Goal: Transaction & Acquisition: Purchase product/service

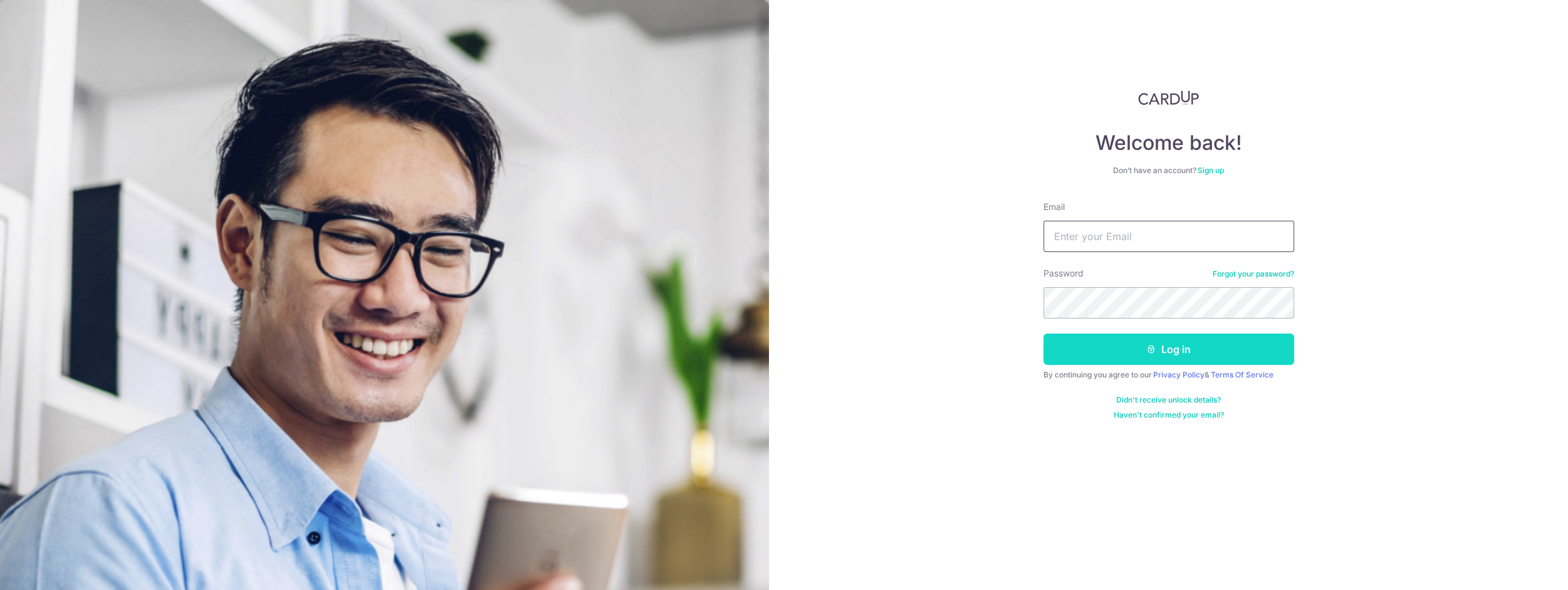
type input "thannhtetaung@gmail.com"
click at [1192, 348] on button "Log in" at bounding box center [1169, 349] width 251 height 31
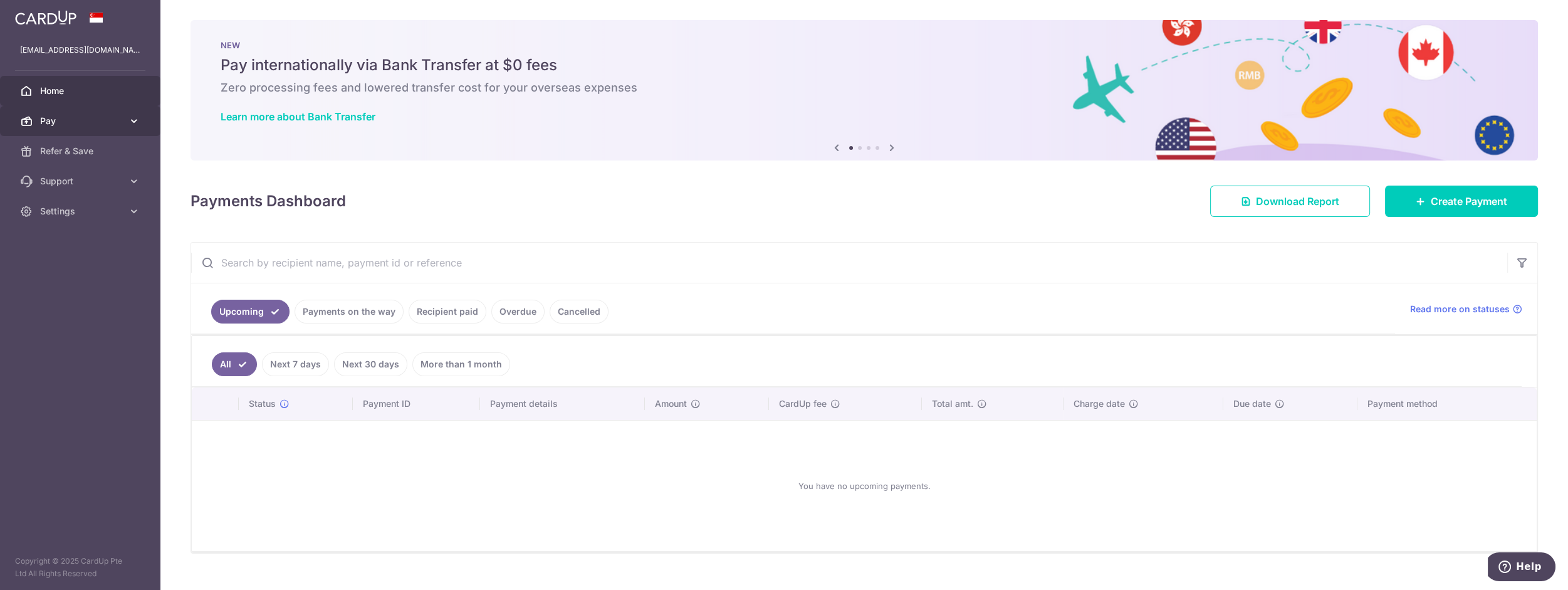
click at [131, 120] on icon at bounding box center [134, 121] width 13 height 13
click at [64, 151] on span "Payments" at bounding box center [81, 151] width 83 height 13
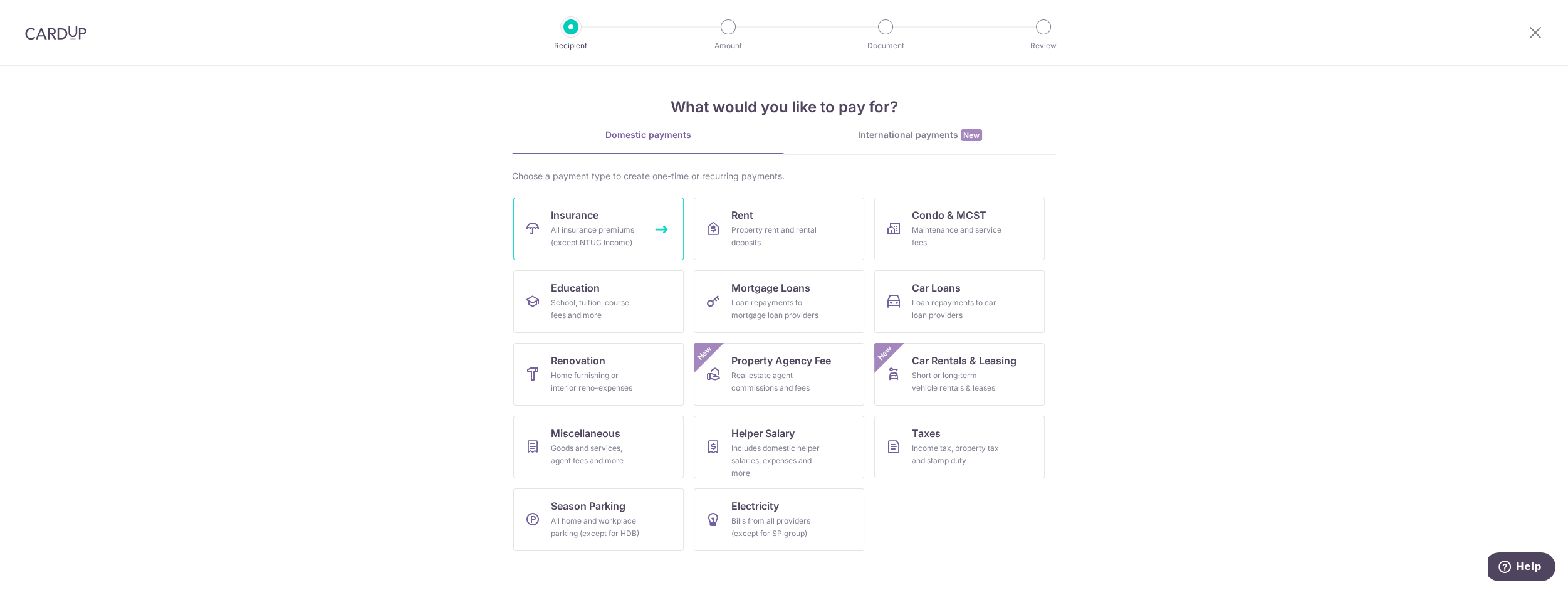
click at [617, 229] on div "All insurance premiums (except NTUC Income)" at bounding box center [596, 236] width 90 height 25
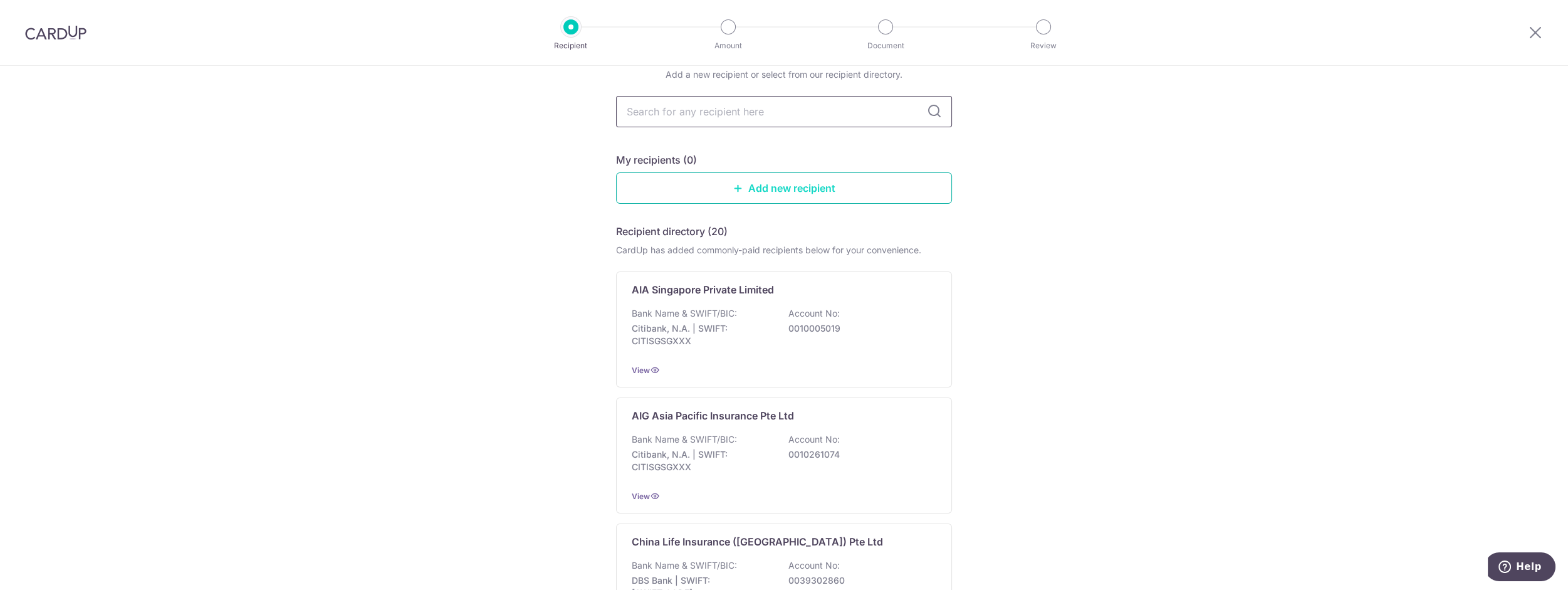
scroll to position [56, 0]
click at [771, 191] on link "Add new recipient" at bounding box center [784, 187] width 336 height 31
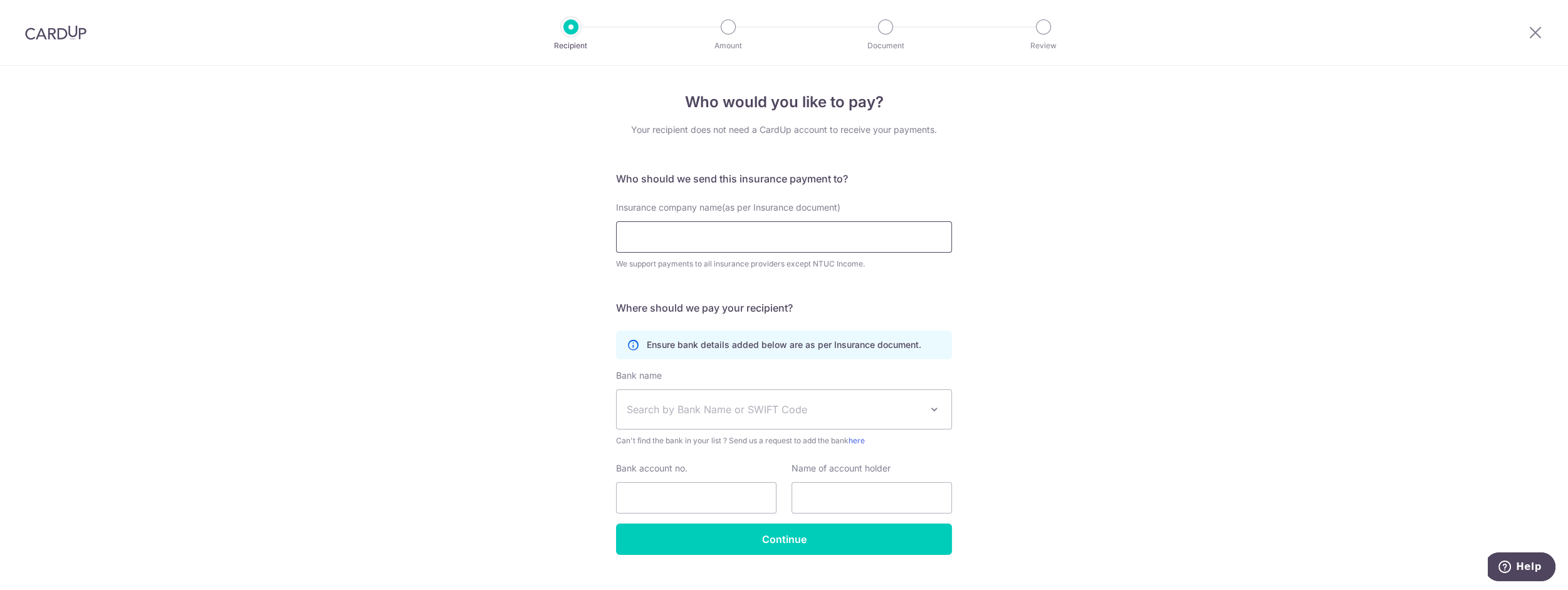
click at [800, 243] on input "Insurance company name(as per Insurance document)" at bounding box center [784, 237] width 336 height 31
type input "Prudential"
click at [935, 280] on div "Insurance company name(as per Insurance document) Prudential We support payment…" at bounding box center [784, 244] width 351 height 84
click at [908, 237] on input "Prudential" at bounding box center [784, 237] width 336 height 31
click button "Submit Request" at bounding box center [0, 0] width 0 height 0
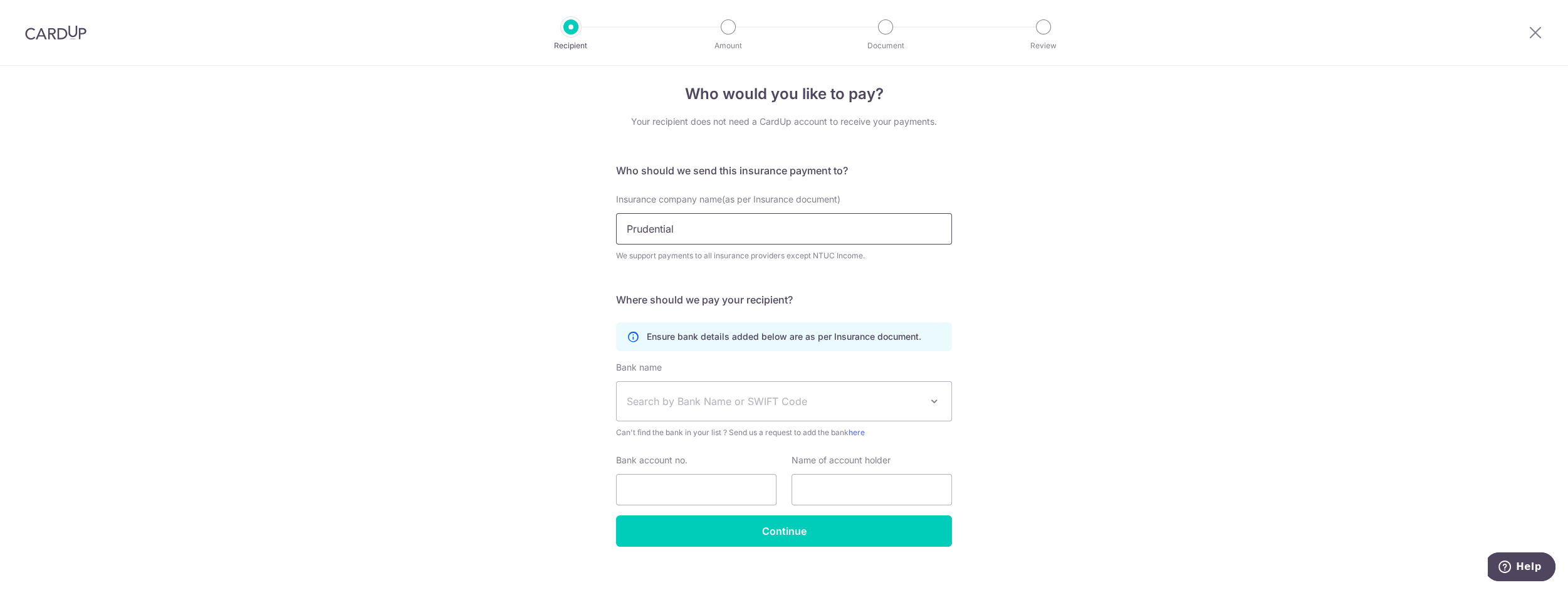
scroll to position [23, 0]
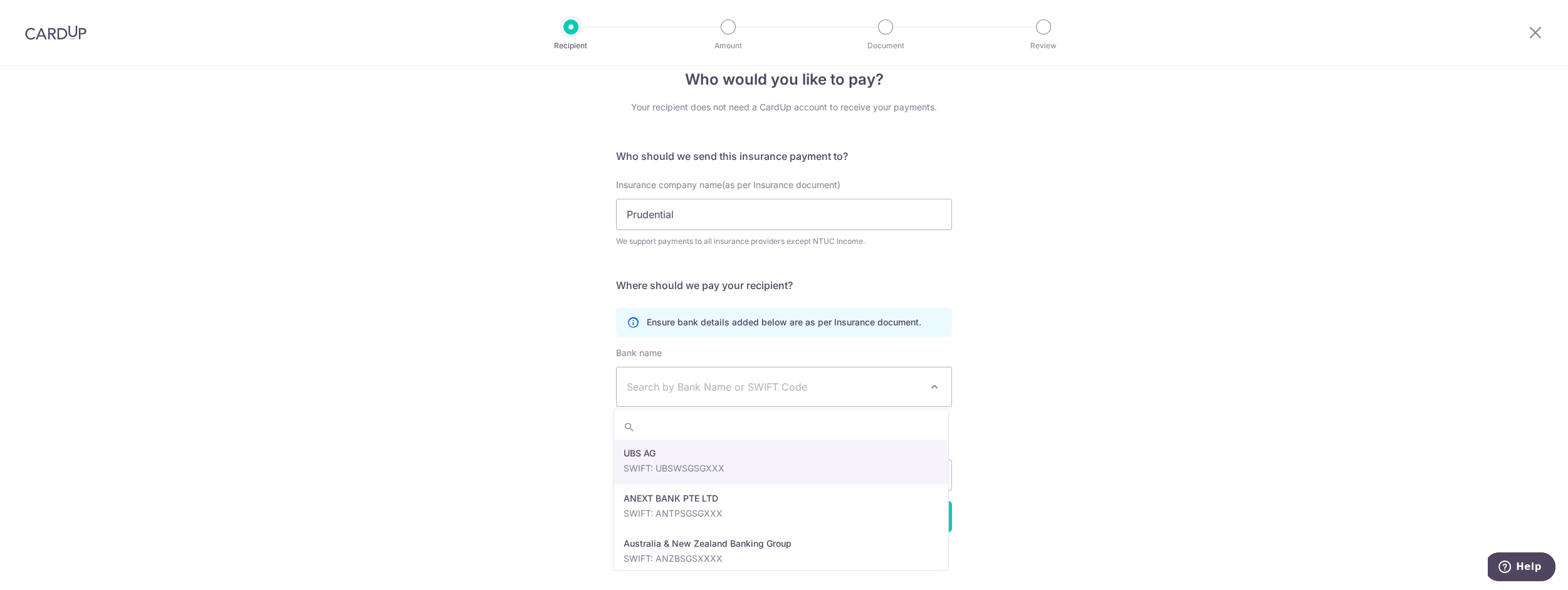
click at [869, 381] on span "Search by Bank Name or SWIFT Code" at bounding box center [774, 386] width 295 height 15
click at [899, 382] on span "Search by Bank Name or SWIFT Code" at bounding box center [774, 386] width 295 height 15
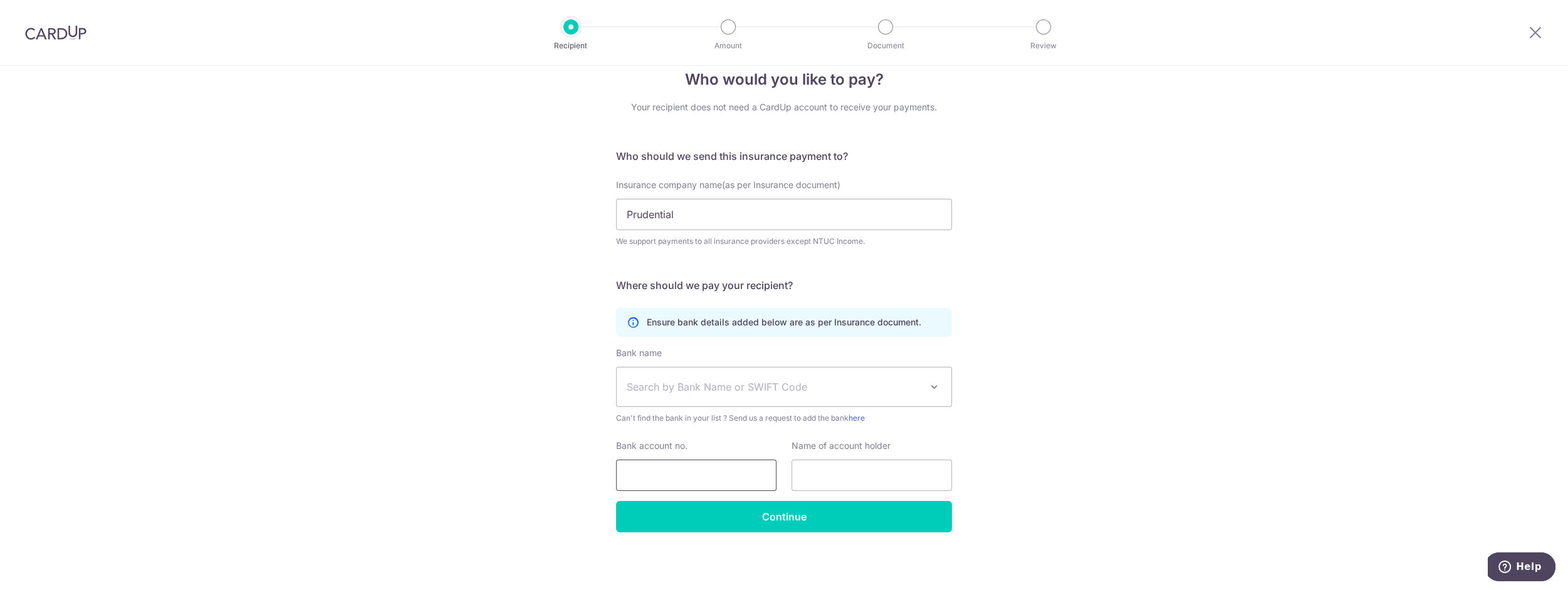
click at [704, 484] on input "Bank account no." at bounding box center [696, 475] width 161 height 31
click at [1012, 353] on div "Who would you like to pay? Your recipient does not need a CardUp account to rec…" at bounding box center [784, 317] width 1568 height 548
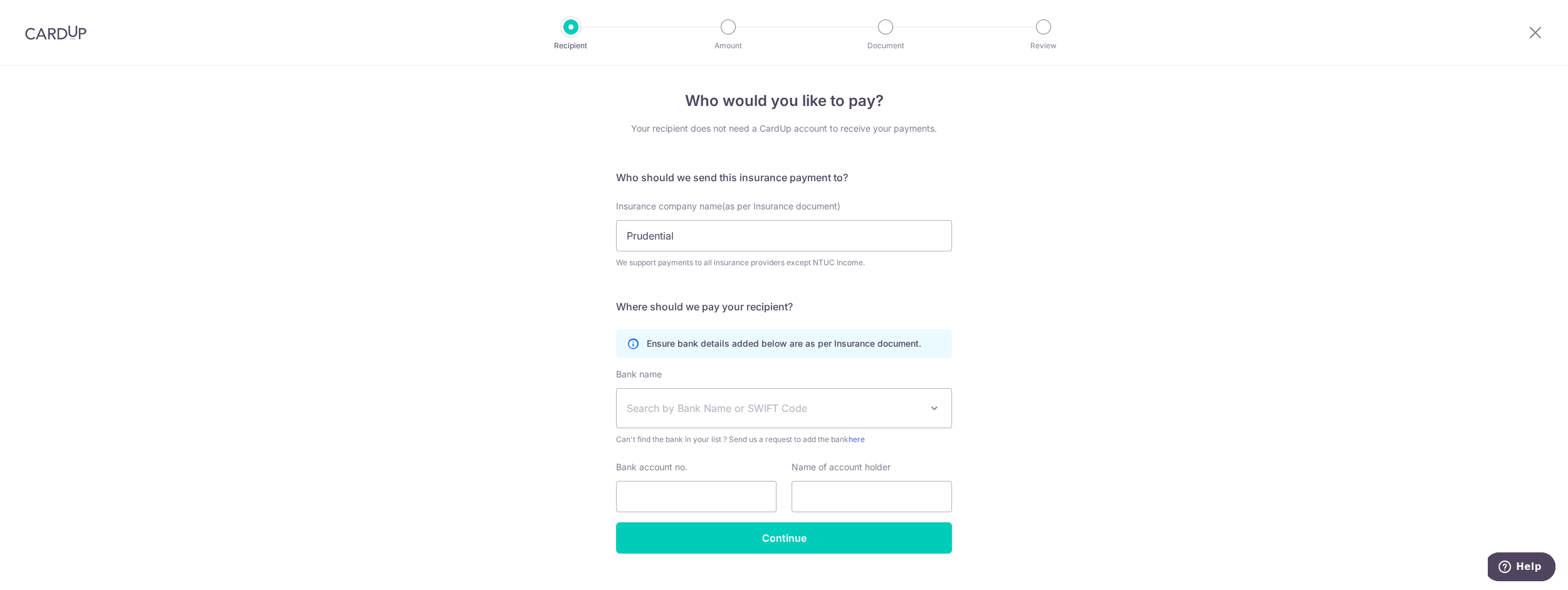
scroll to position [0, 0]
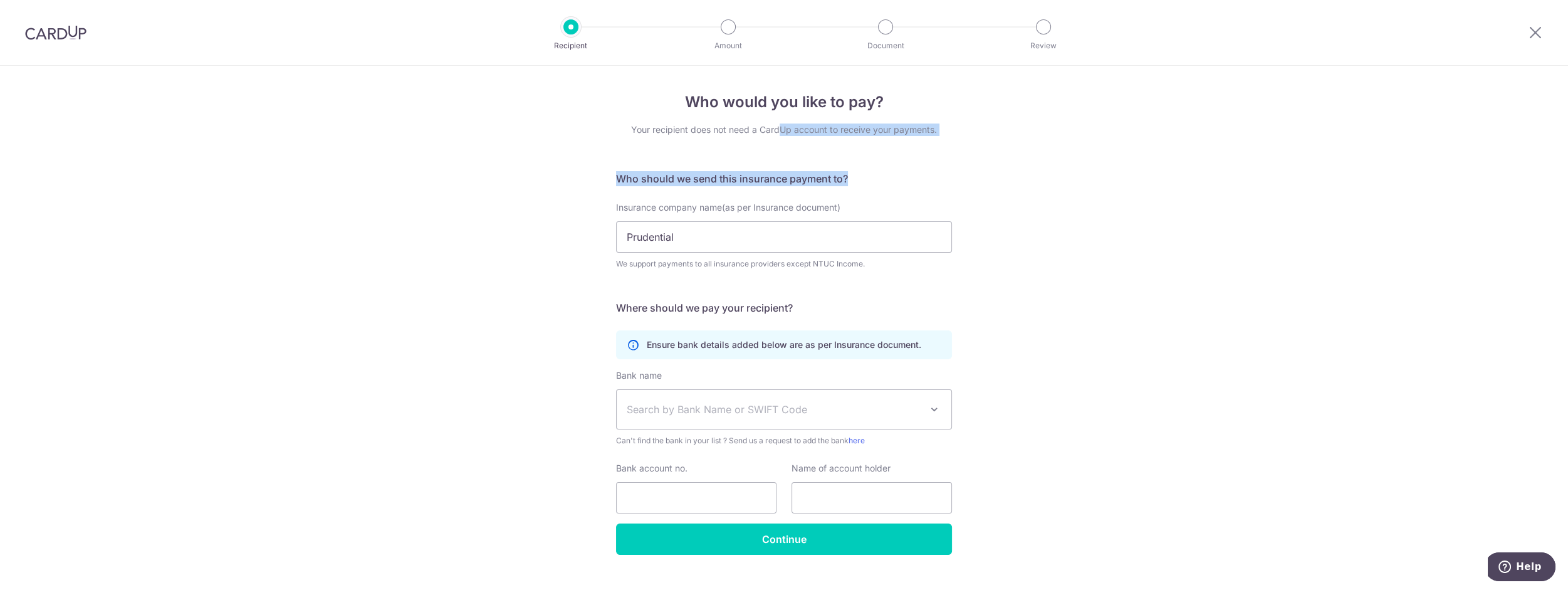
drag, startPoint x: 822, startPoint y: 136, endPoint x: 973, endPoint y: 149, distance: 151.6
click at [950, 144] on div "Who would you like to pay? Your recipient does not need a CardUp account to rec…" at bounding box center [784, 339] width 1568 height 548
click at [952, 182] on div "Who would you like to pay? Your recipient does not need a CardUp account to rec…" at bounding box center [784, 339] width 1568 height 548
click at [714, 237] on input "Prudential" at bounding box center [784, 237] width 336 height 31
click at [705, 328] on form "Who should we send this insurance payment to? Insurance company name(as per Ins…" at bounding box center [784, 363] width 336 height 384
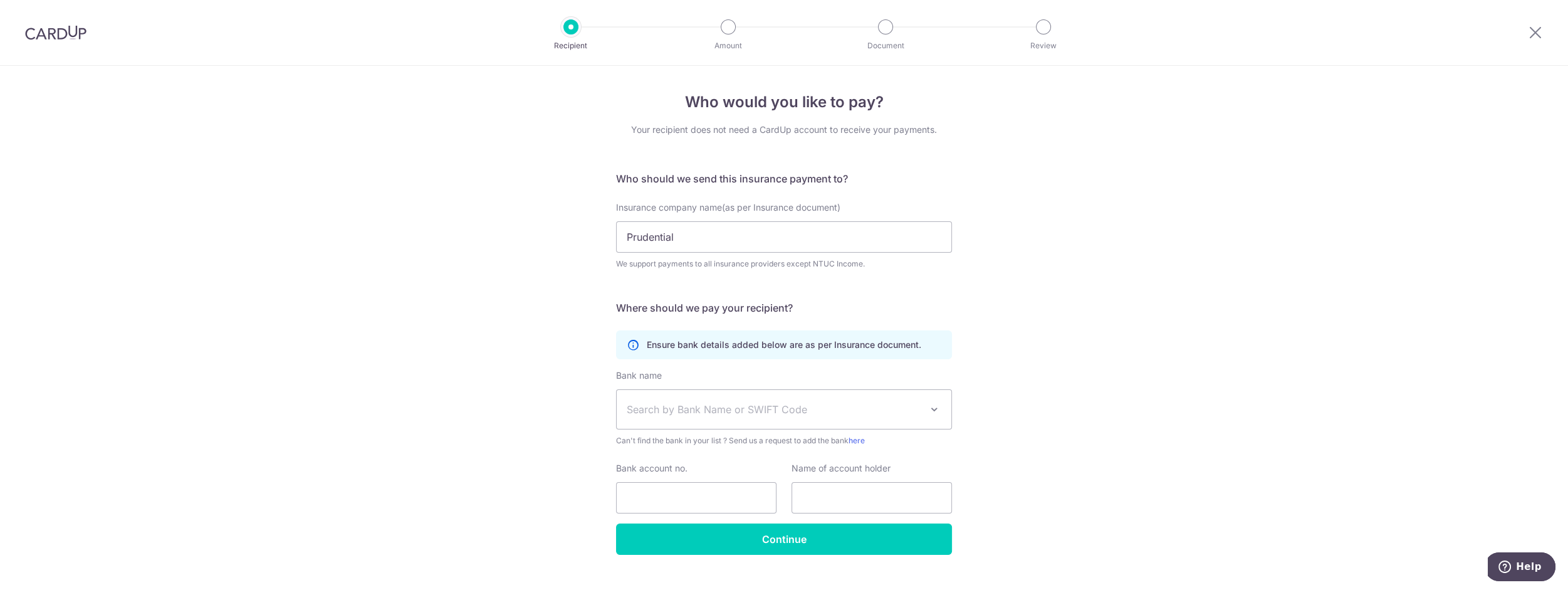
click at [753, 344] on p "Ensure bank details added below are as per Insurance document." at bounding box center [784, 345] width 275 height 13
click at [720, 240] on input "Prudential" at bounding box center [784, 237] width 336 height 31
drag, startPoint x: 548, startPoint y: 321, endPoint x: 563, endPoint y: 311, distance: 18.0
click at [549, 321] on div "Who would you like to pay? Your recipient does not need a CardUp account to rec…" at bounding box center [784, 339] width 1568 height 548
click at [781, 177] on h5 "Who should we send this insurance payment to?" at bounding box center [784, 179] width 336 height 15
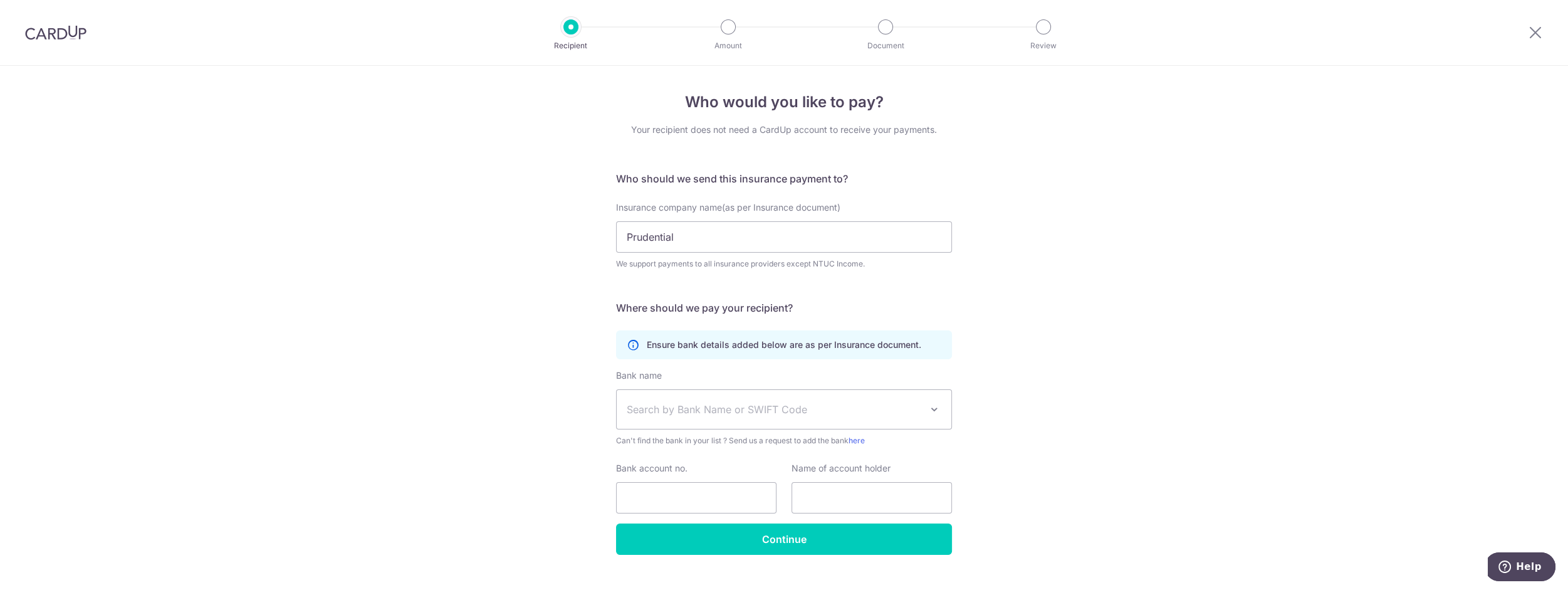
click at [780, 179] on h5 "Who should we send this insurance payment to?" at bounding box center [784, 179] width 336 height 15
drag, startPoint x: 780, startPoint y: 179, endPoint x: 780, endPoint y: 194, distance: 15.0
click at [781, 179] on h5 "Who should we send this insurance payment to?" at bounding box center [784, 179] width 336 height 15
click at [940, 301] on h5 "Where should we pay your recipient?" at bounding box center [784, 307] width 336 height 15
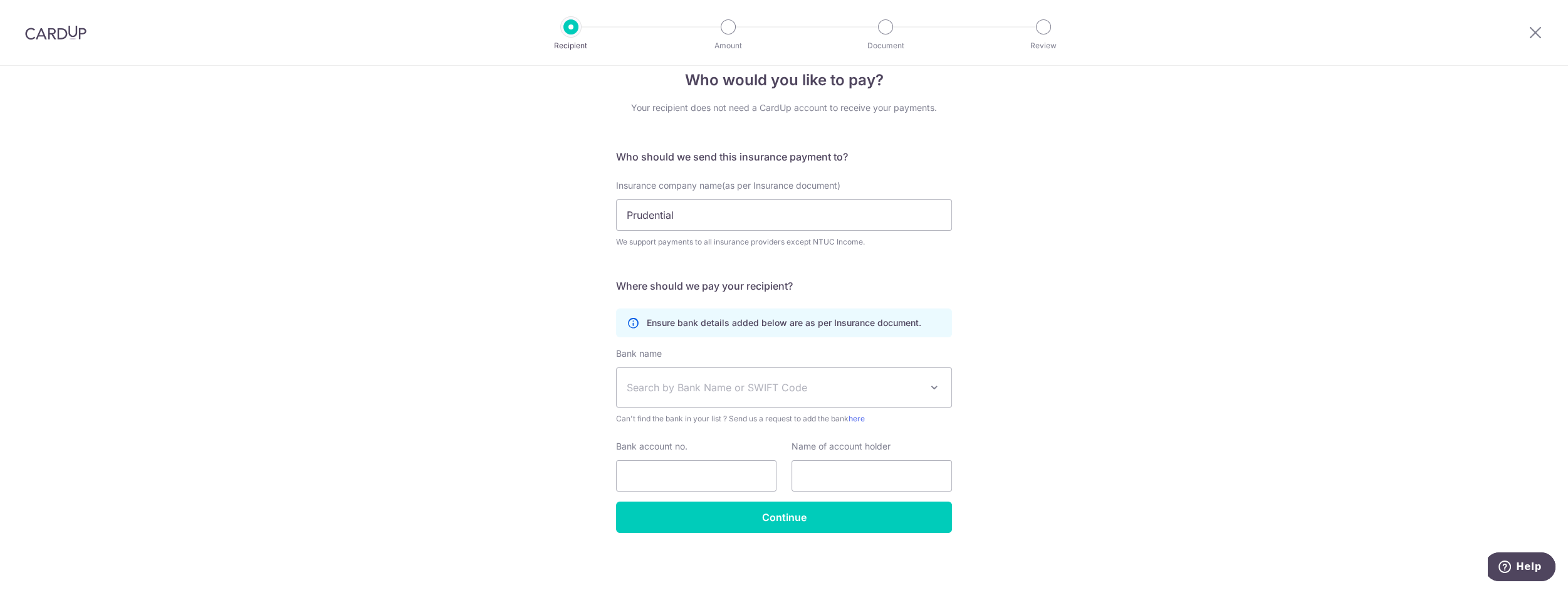
scroll to position [23, 0]
drag, startPoint x: 697, startPoint y: 264, endPoint x: 285, endPoint y: 171, distance: 422.4
click at [696, 264] on form "Who should we send this insurance payment to? Insurance company name(as per Ins…" at bounding box center [784, 340] width 336 height 384
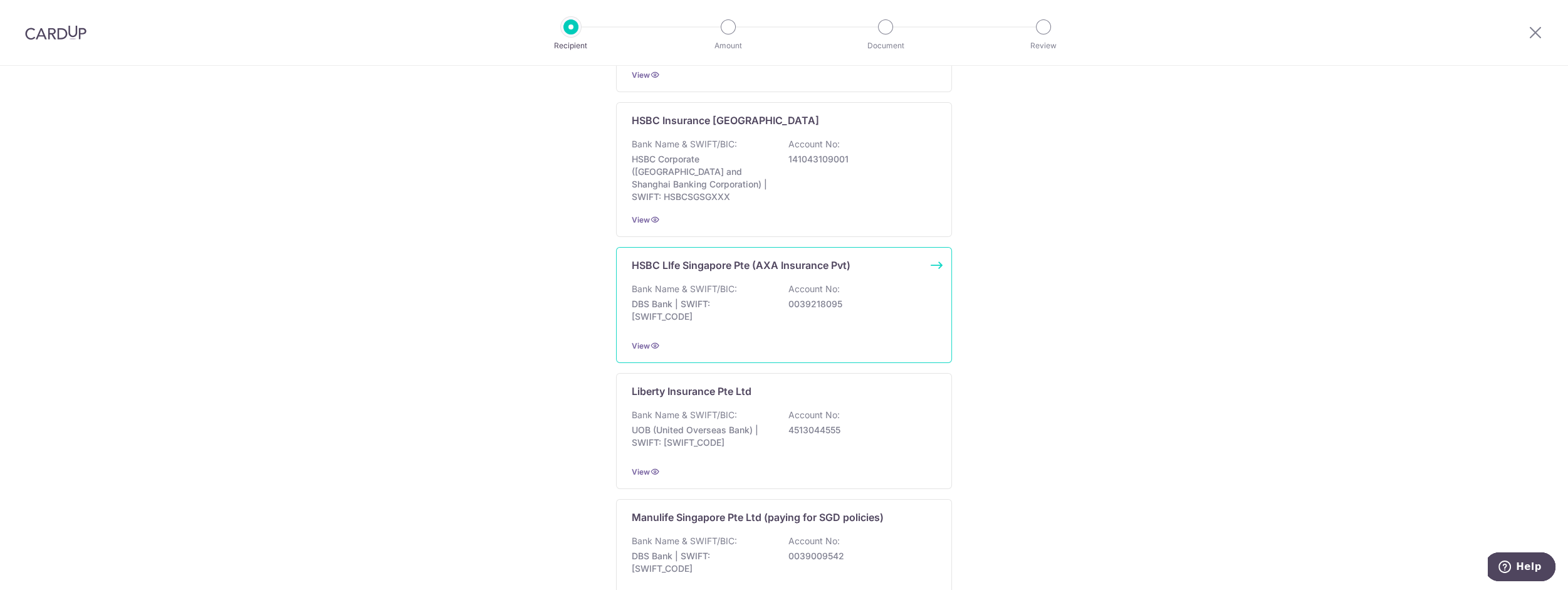
scroll to position [16, 0]
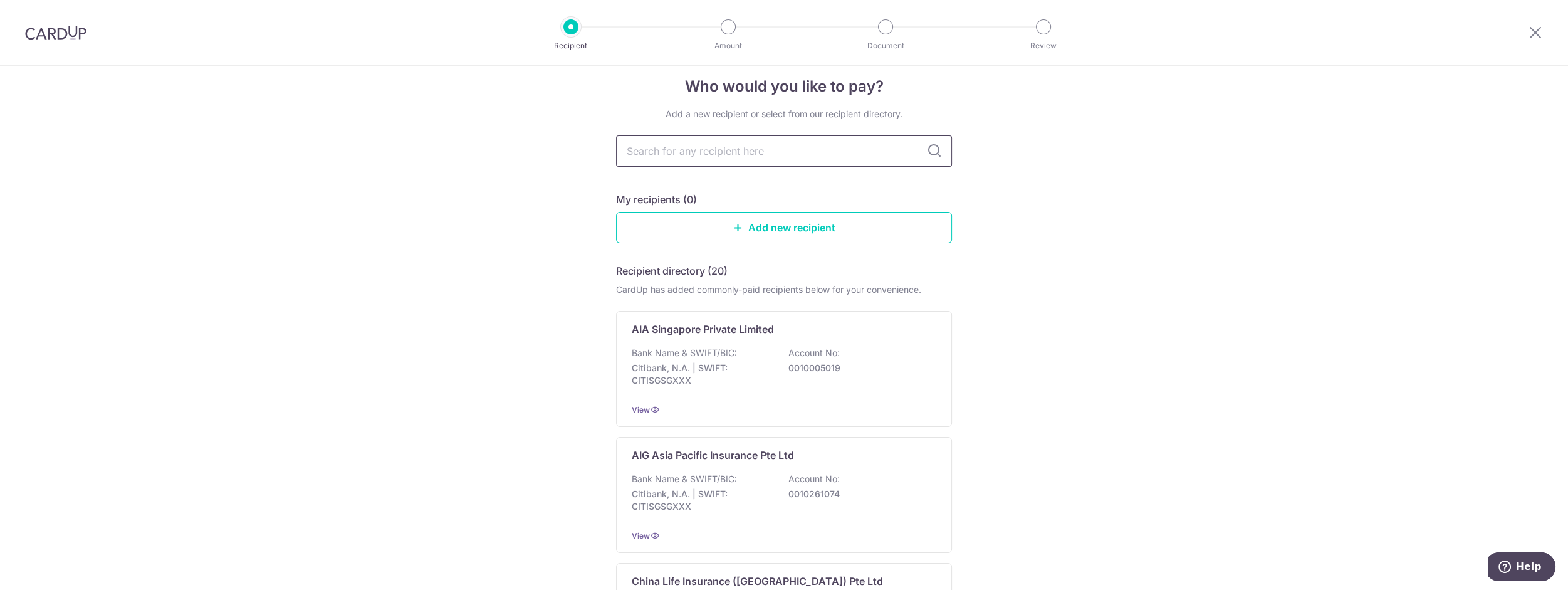
click at [648, 154] on input "text" at bounding box center [784, 151] width 336 height 31
type input "prudential"
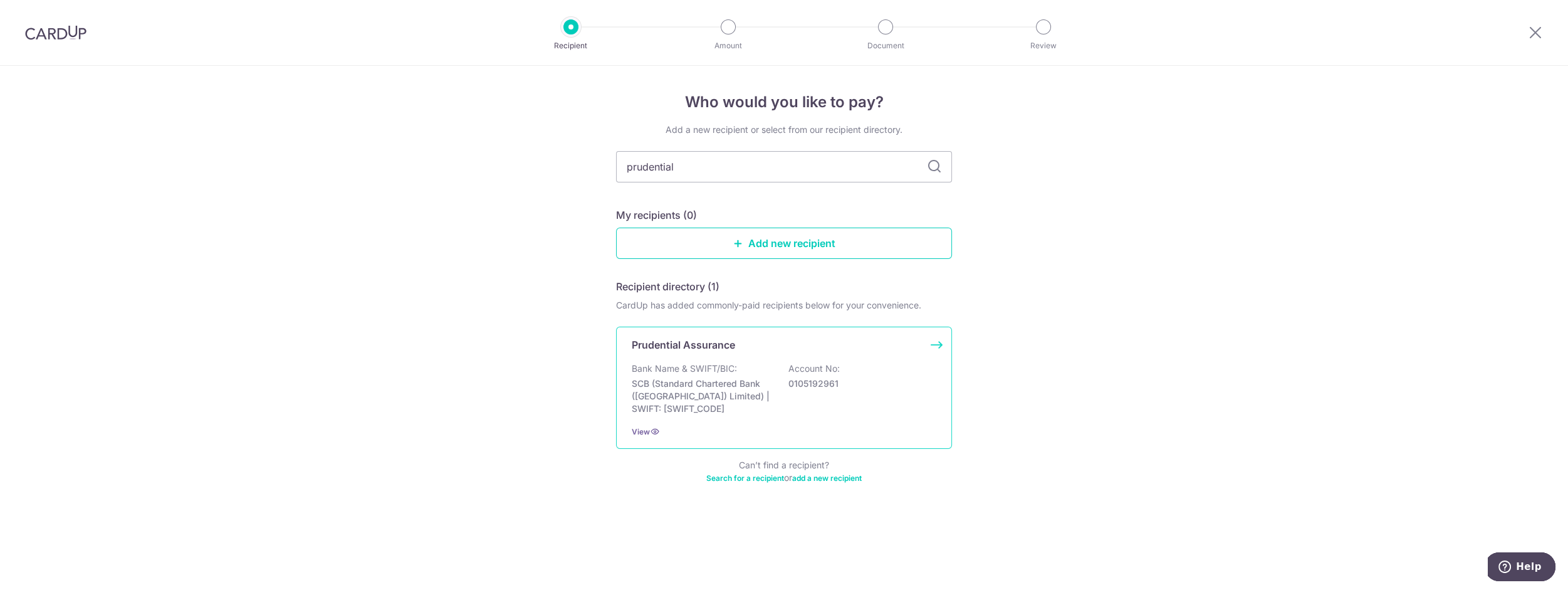
click at [810, 405] on div "Bank Name & SWIFT/BIC: SCB (Standard Chartered Bank (Singapore) Limited) | SWIF…" at bounding box center [784, 389] width 305 height 53
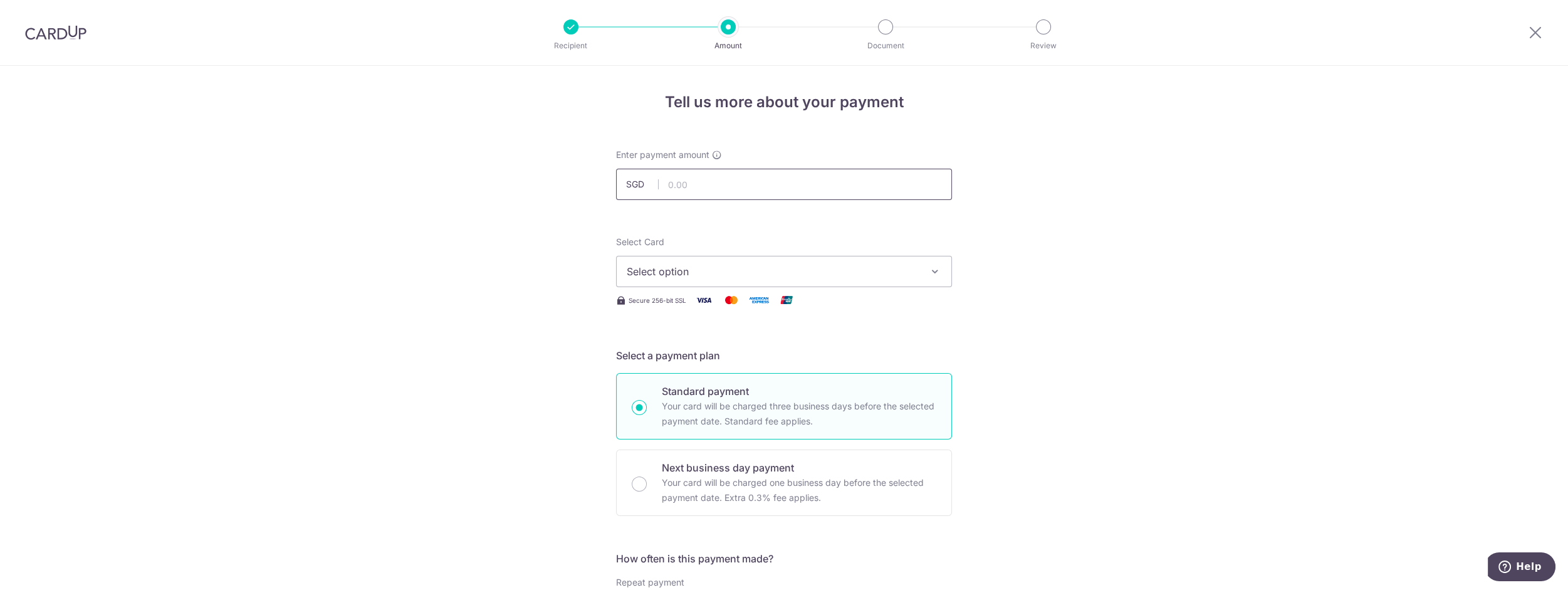
click at [742, 184] on input "text" at bounding box center [784, 184] width 336 height 31
click at [797, 270] on span "Select option" at bounding box center [773, 271] width 292 height 15
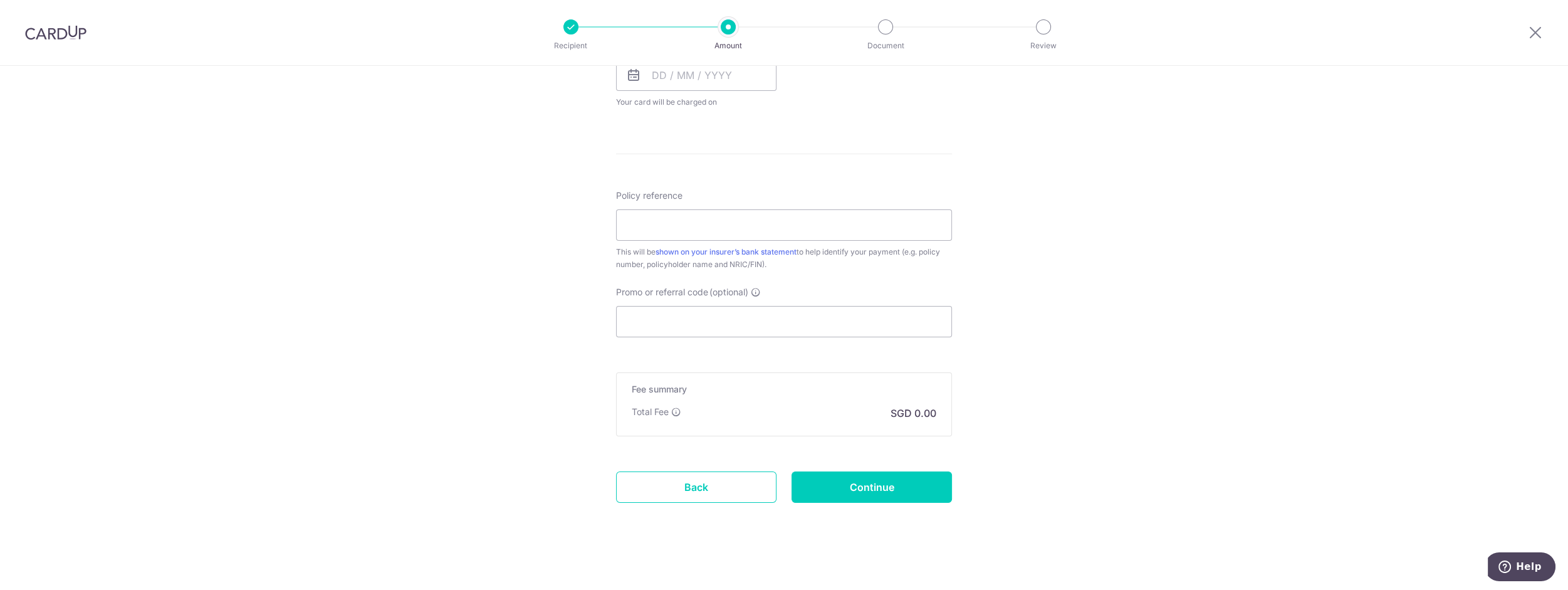
scroll to position [608, 0]
click at [1090, 345] on div "Tell us more about your payment Enter payment amount SGD Select Card Select opt…" at bounding box center [784, 26] width 1568 height 1134
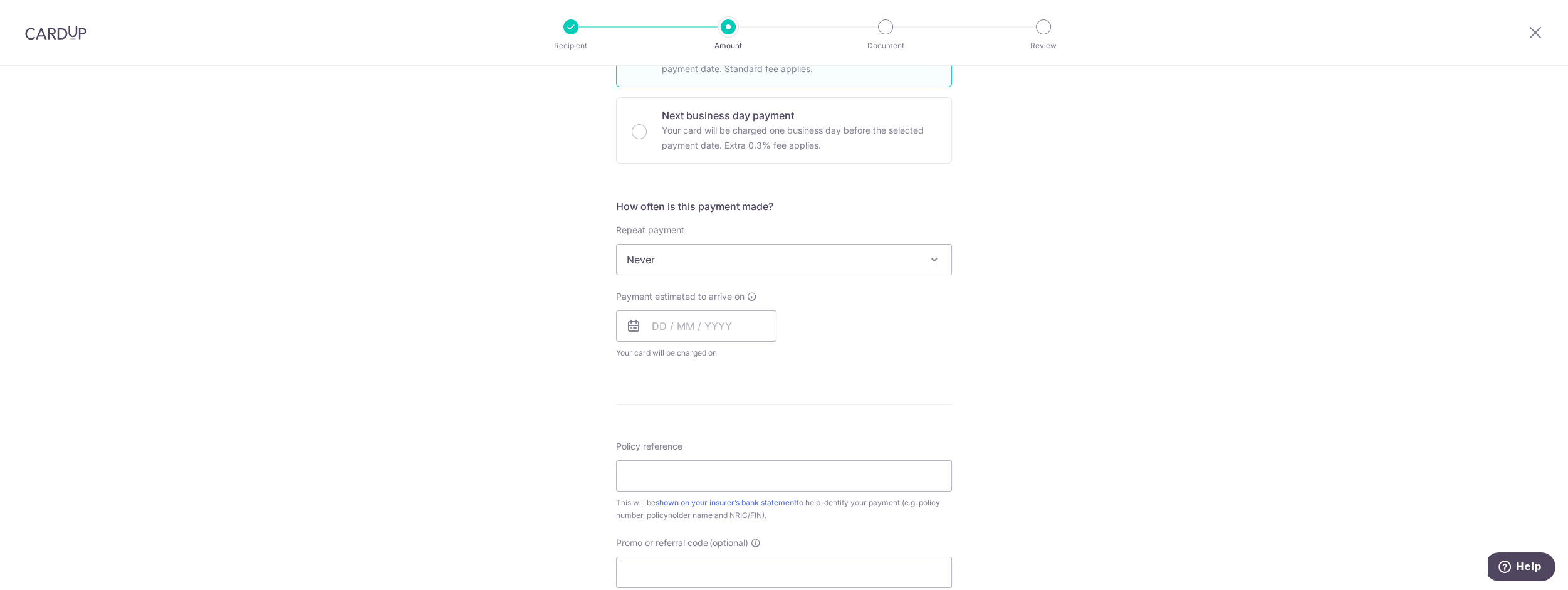
scroll to position [437, 0]
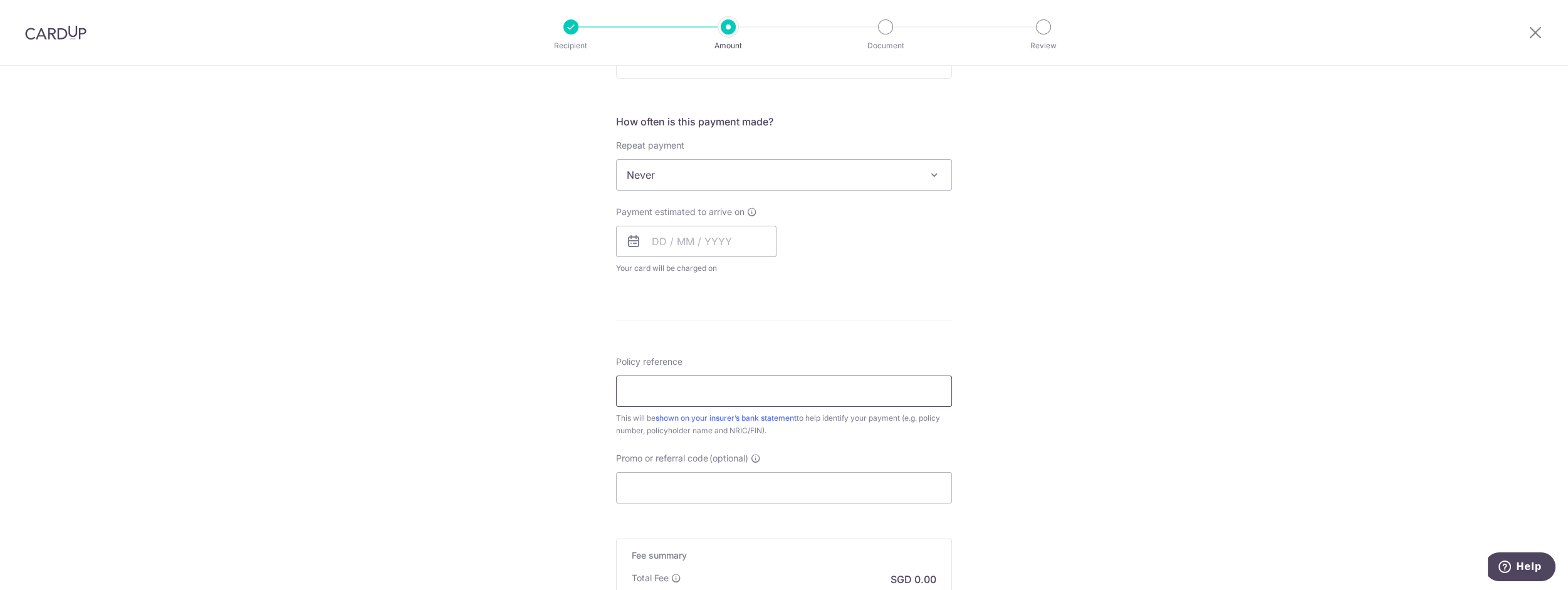
click at [726, 393] on input "Policy reference" at bounding box center [784, 391] width 336 height 31
paste input "49836276"
type input "49836276"
click at [870, 316] on form "Enter payment amount SGD Select Card Select option Add credit card Your Cards *…" at bounding box center [784, 208] width 336 height 993
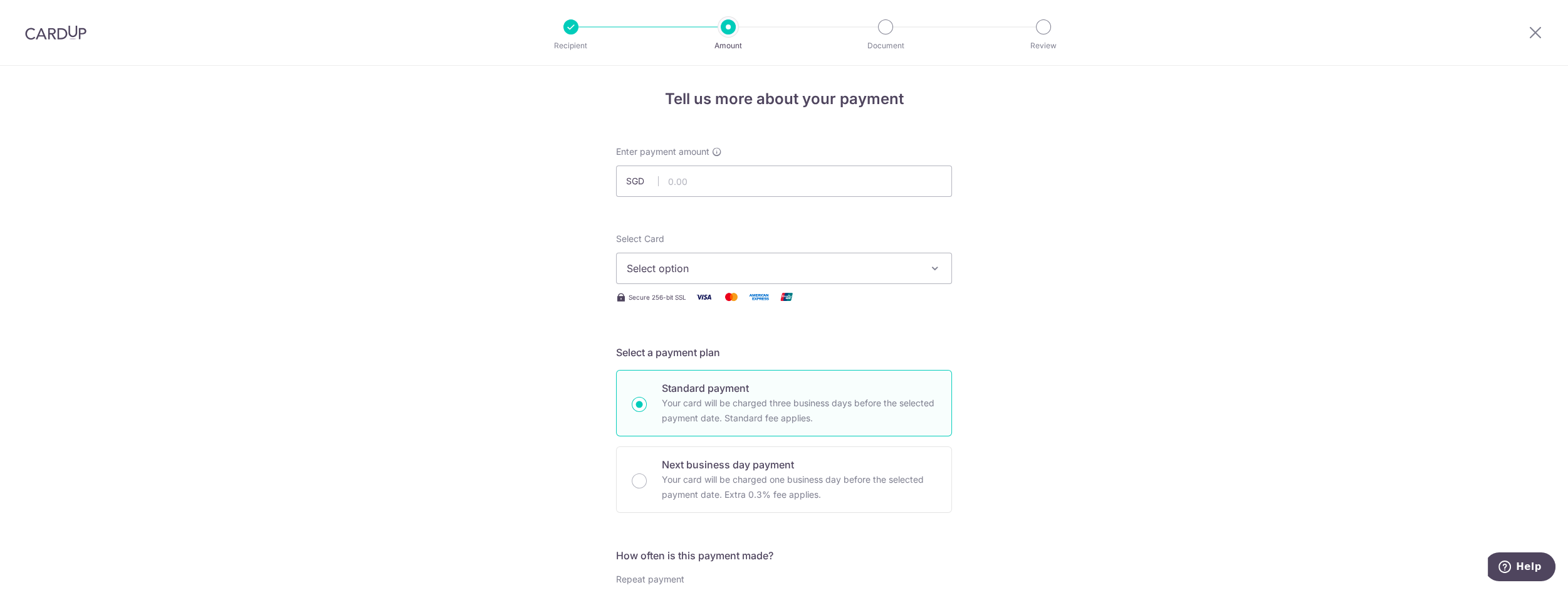
scroll to position [0, 0]
click at [687, 268] on span "Select option" at bounding box center [773, 271] width 292 height 15
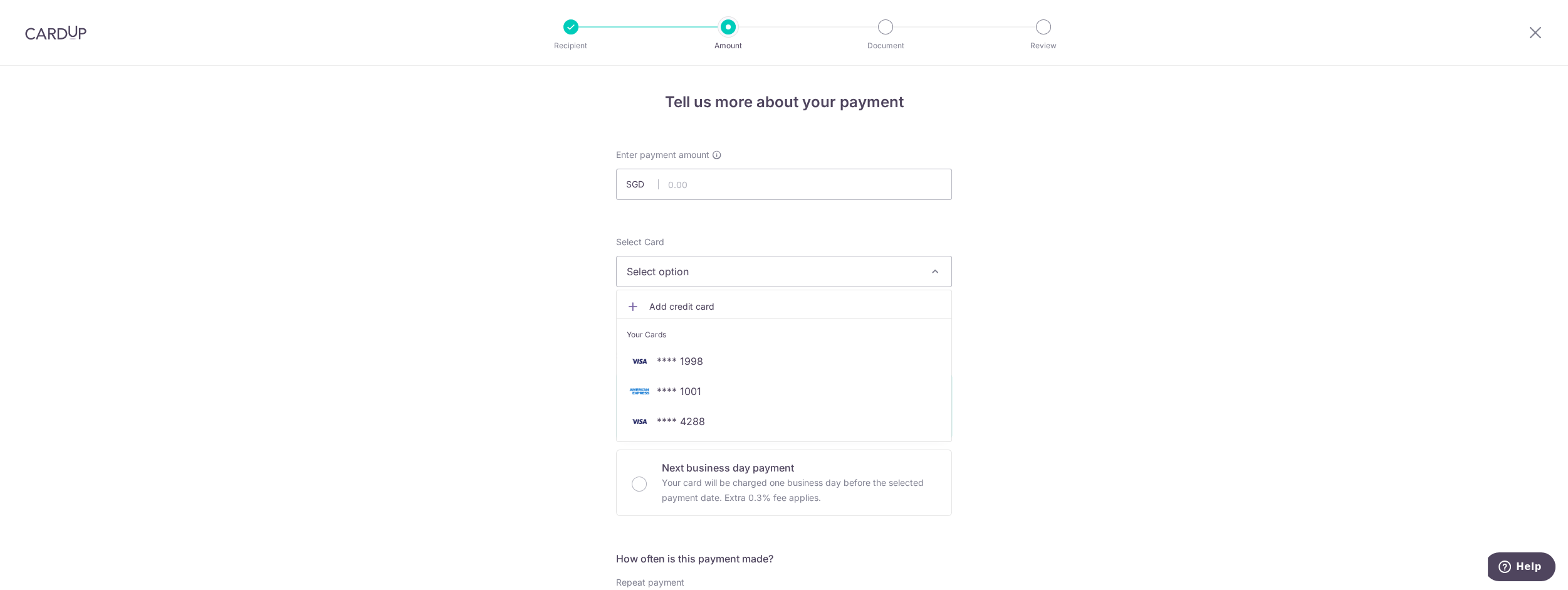
click at [655, 308] on span "Add credit card" at bounding box center [795, 306] width 292 height 13
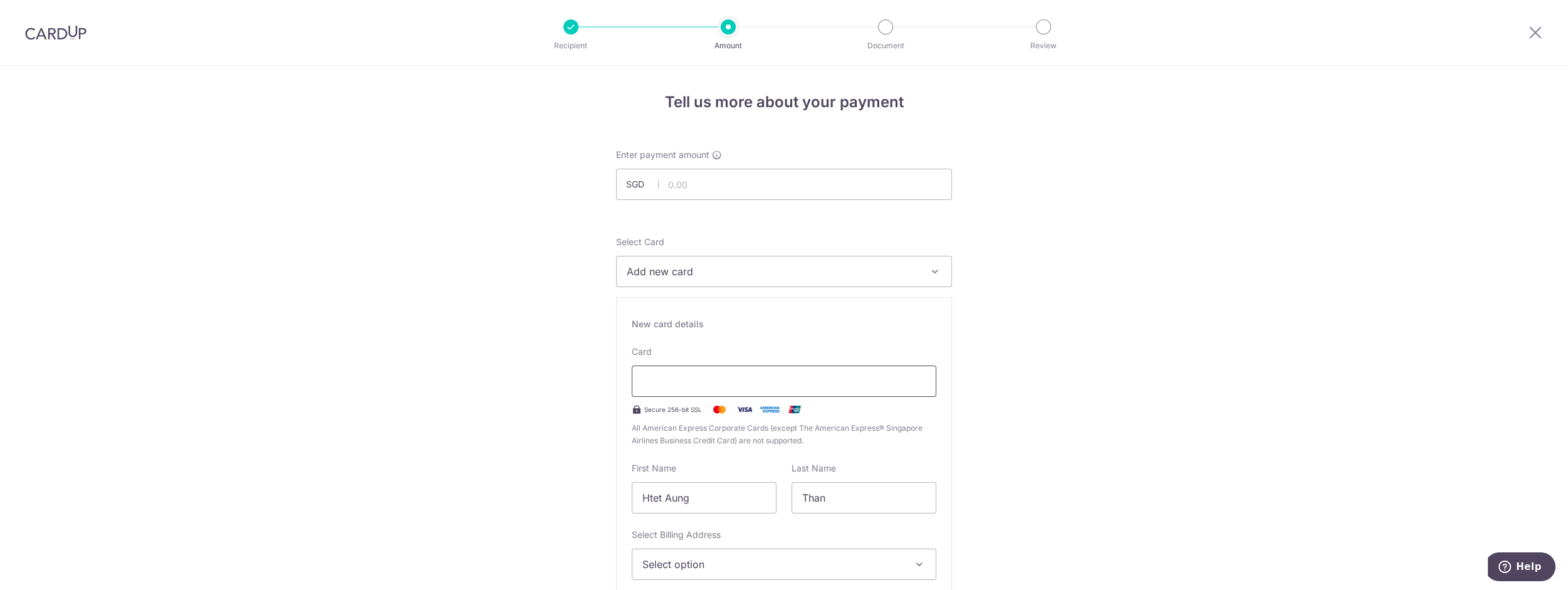
click at [718, 388] on iframe at bounding box center [784, 381] width 283 height 15
type input "03 / 2030"
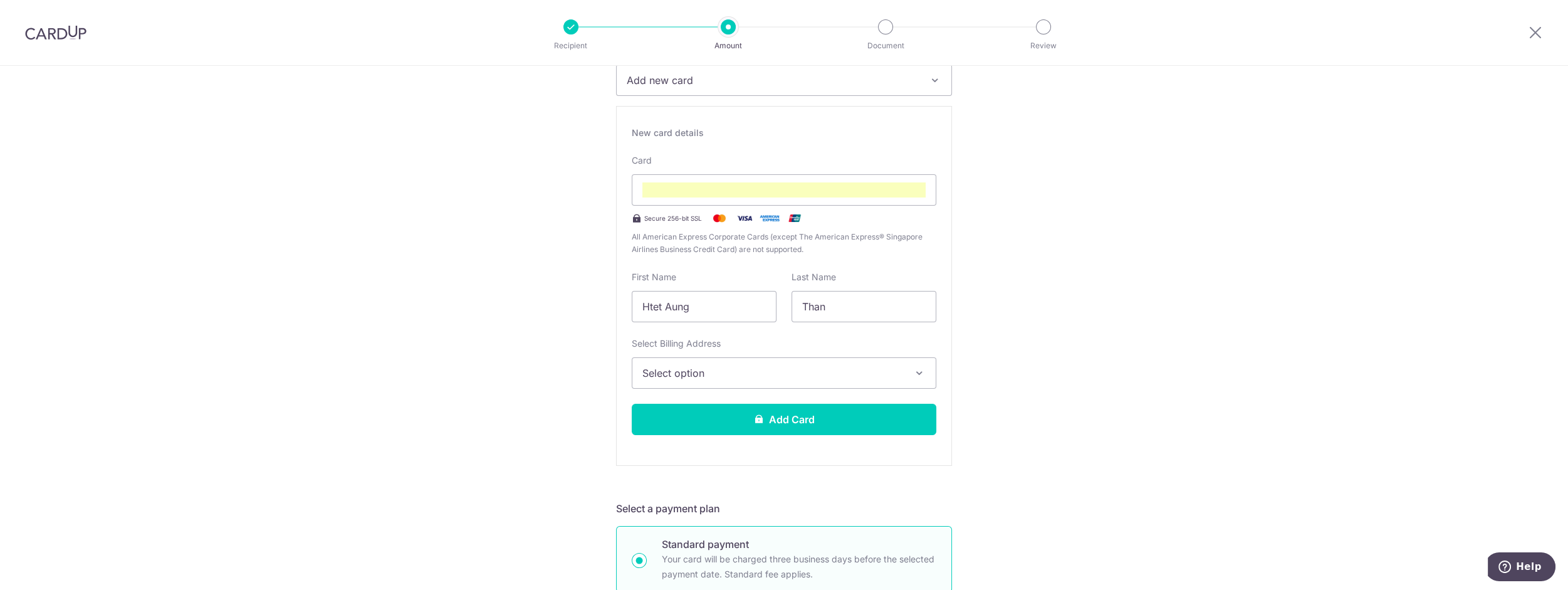
scroll to position [224, 0]
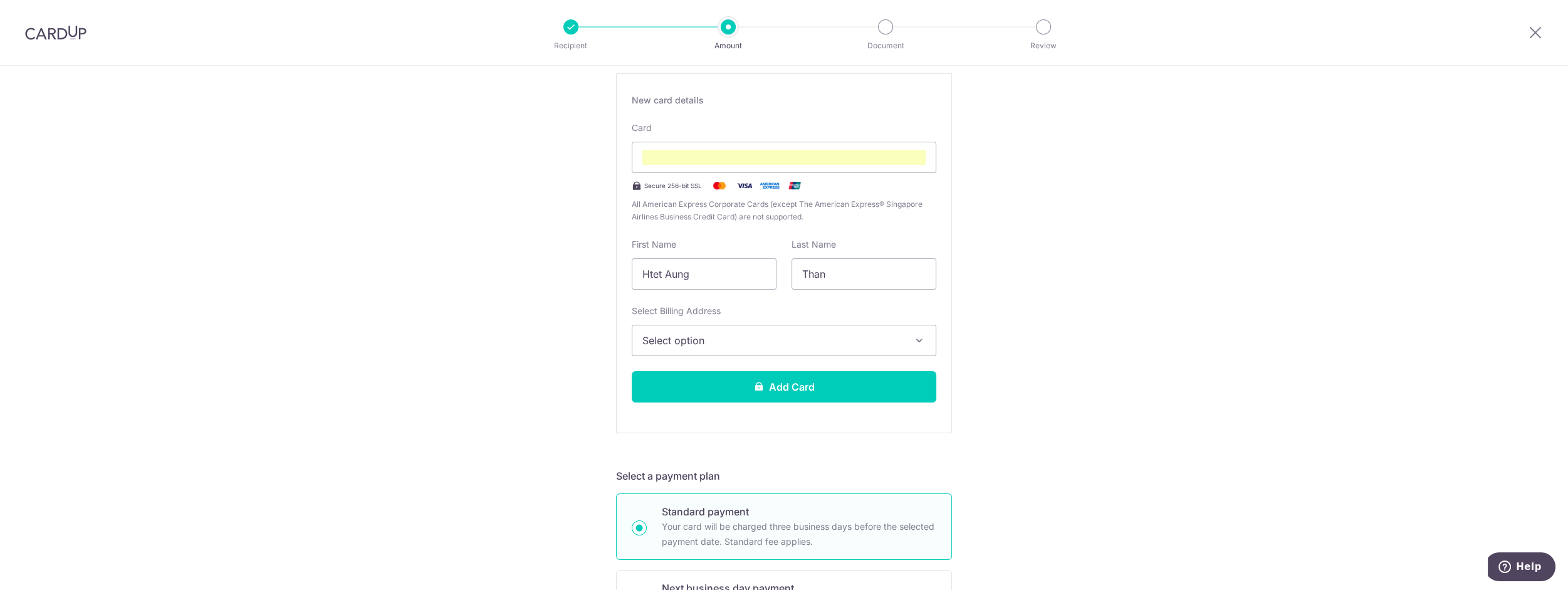
click at [890, 328] on button "Select option" at bounding box center [784, 341] width 305 height 31
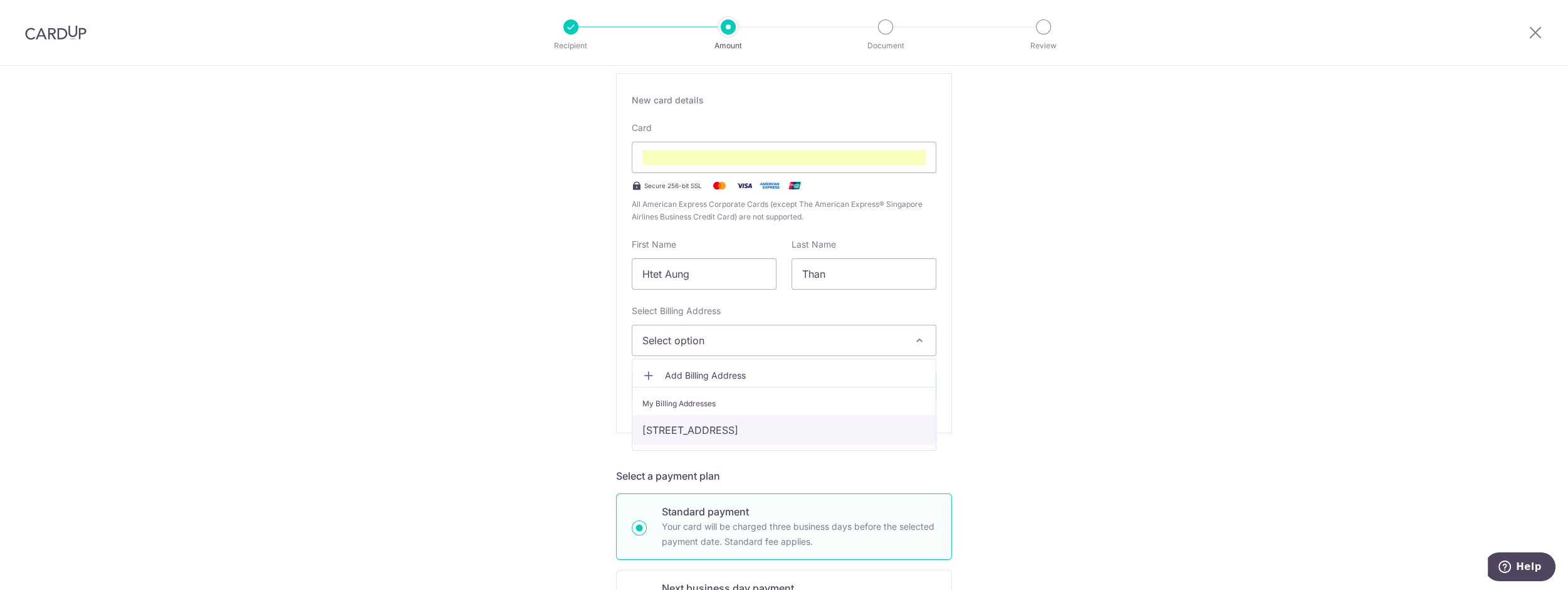
click at [850, 425] on link "BLK207B Punggol Place, #11-950, Singapore, Singapore, Singapore-822207" at bounding box center [784, 430] width 303 height 30
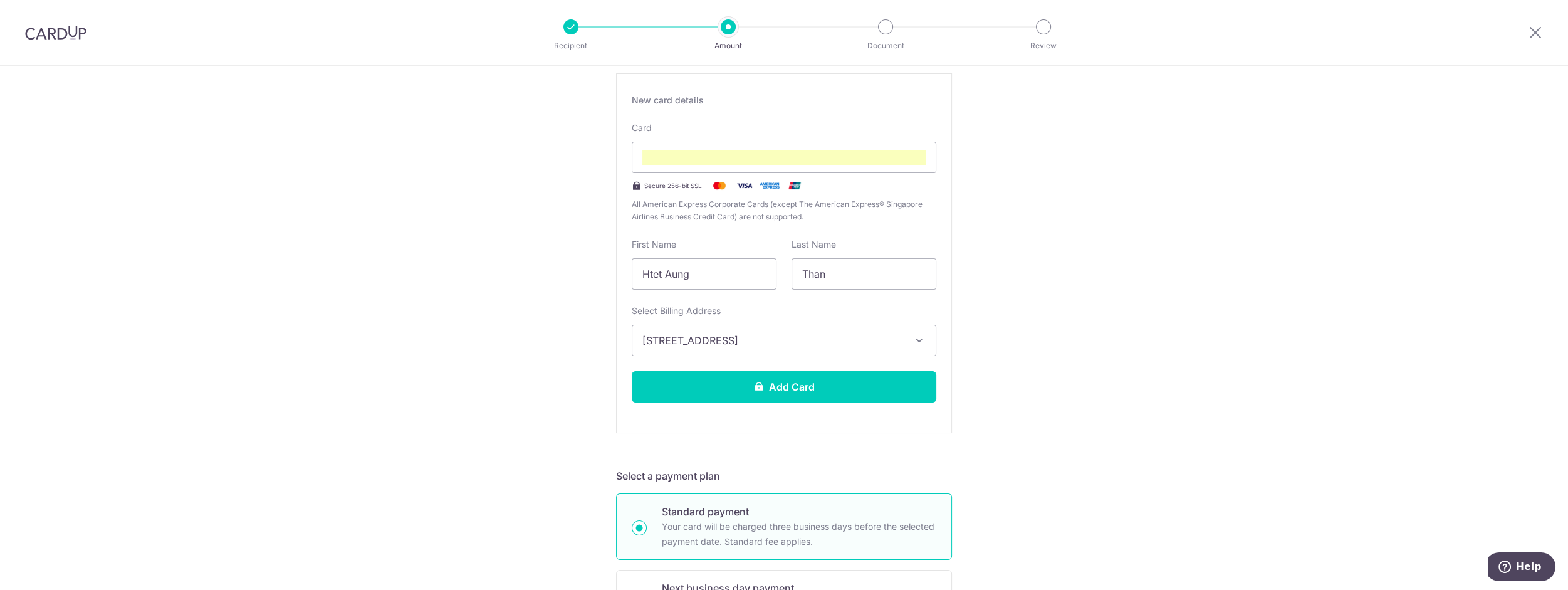
click at [1013, 422] on div "Tell us more about your payment Enter payment amount SGD Select Card Add new ca…" at bounding box center [784, 598] width 1568 height 1512
click at [872, 386] on button "Add Card" at bounding box center [784, 387] width 305 height 31
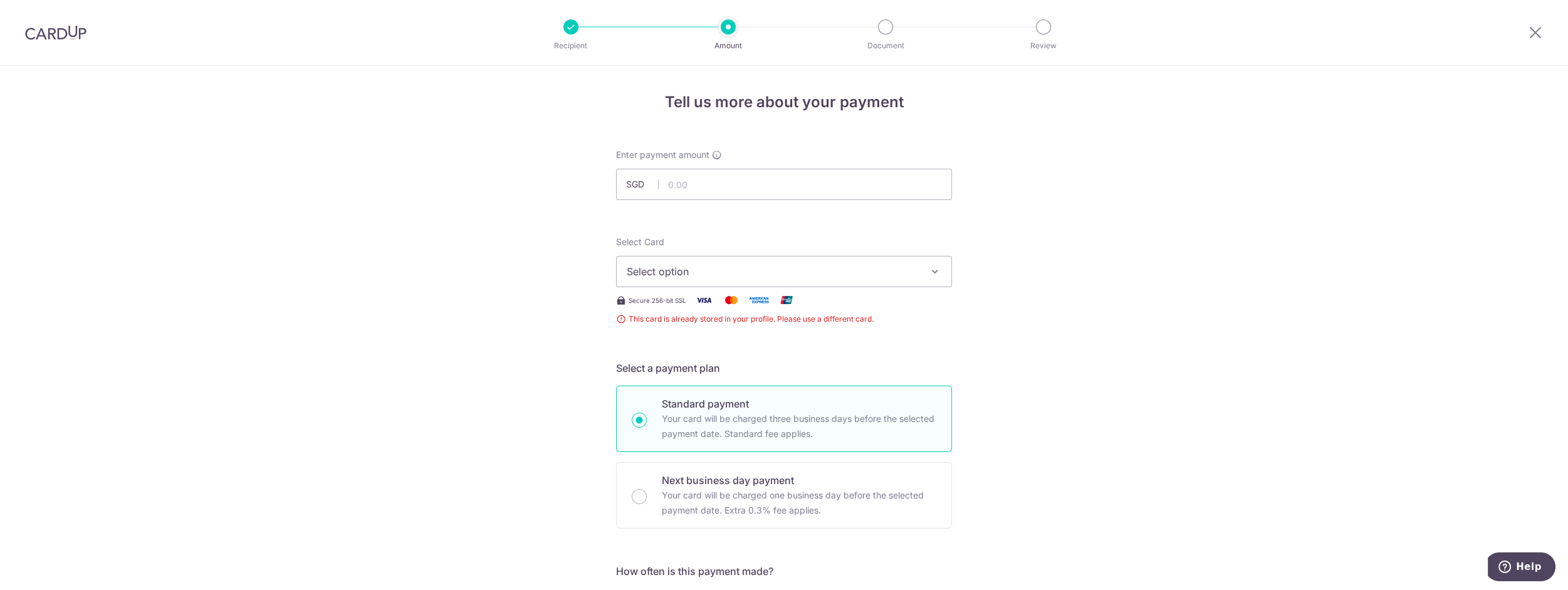
click at [850, 267] on span "Select option" at bounding box center [773, 271] width 292 height 15
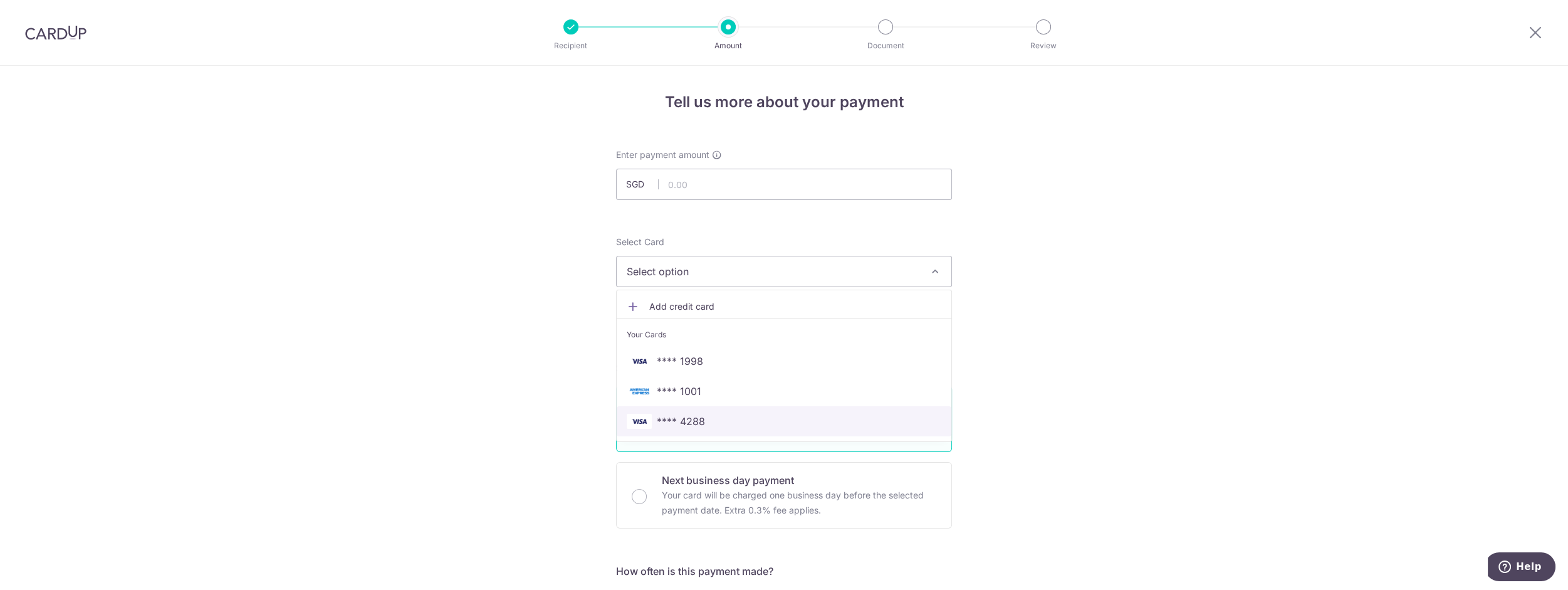
click at [703, 425] on span "**** 4288" at bounding box center [784, 421] width 315 height 15
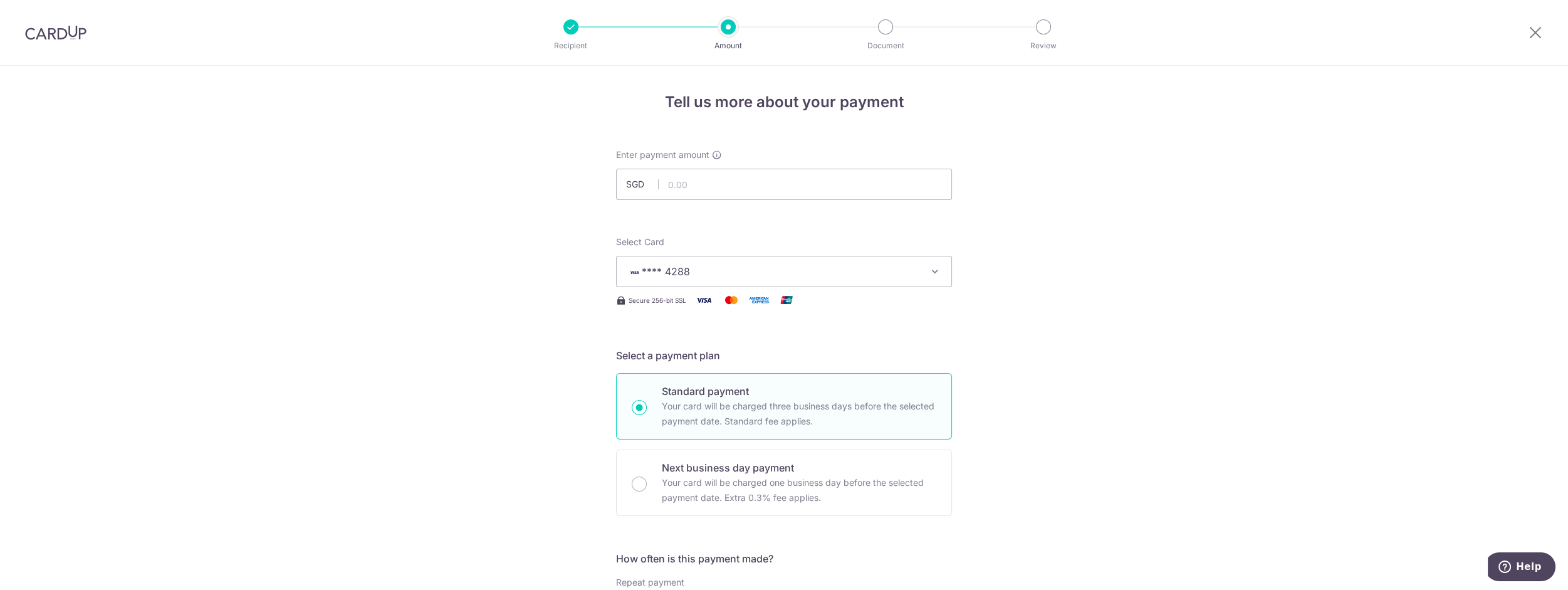
drag, startPoint x: 787, startPoint y: 194, endPoint x: 815, endPoint y: 164, distance: 41.0
click at [786, 194] on input "text" at bounding box center [784, 184] width 336 height 31
click at [772, 179] on input "text" at bounding box center [784, 184] width 336 height 31
paste input "49836276"
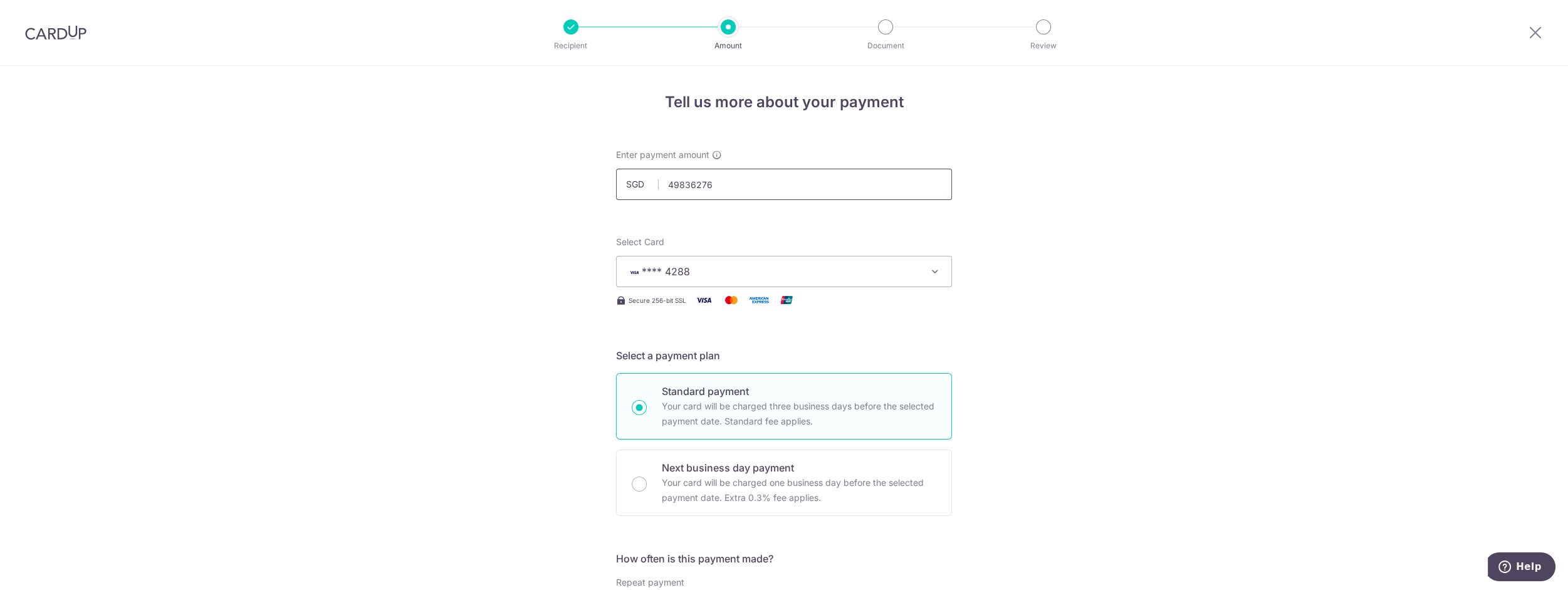
type input "49836276"
drag, startPoint x: 1085, startPoint y: 277, endPoint x: 1076, endPoint y: 289, distance: 15.0
click at [772, 189] on input "text" at bounding box center [784, 184] width 336 height 31
type input "317.69"
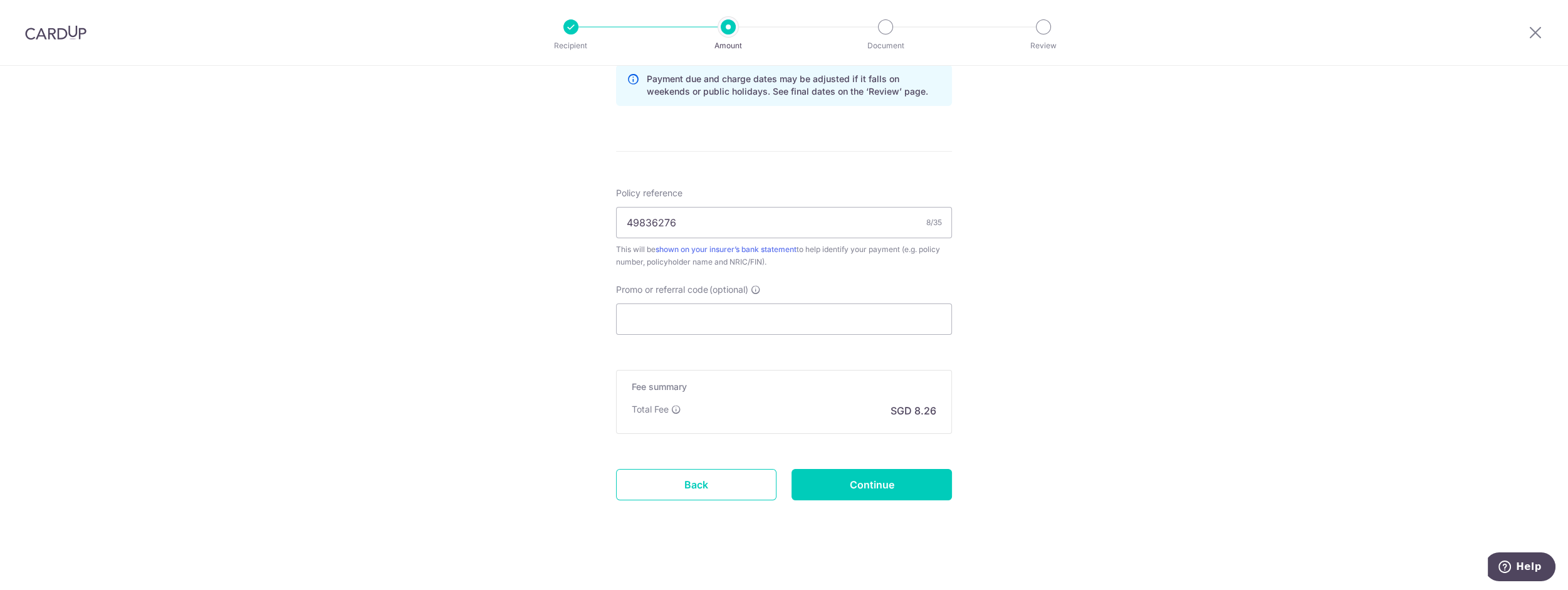
scroll to position [659, 0]
click at [1035, 382] on div "Tell us more about your payment Enter payment amount SGD 317.69 317.69 This car…" at bounding box center [784, 0] width 1568 height 1186
click at [929, 485] on input "Continue" at bounding box center [872, 484] width 161 height 31
type input "Create Schedule"
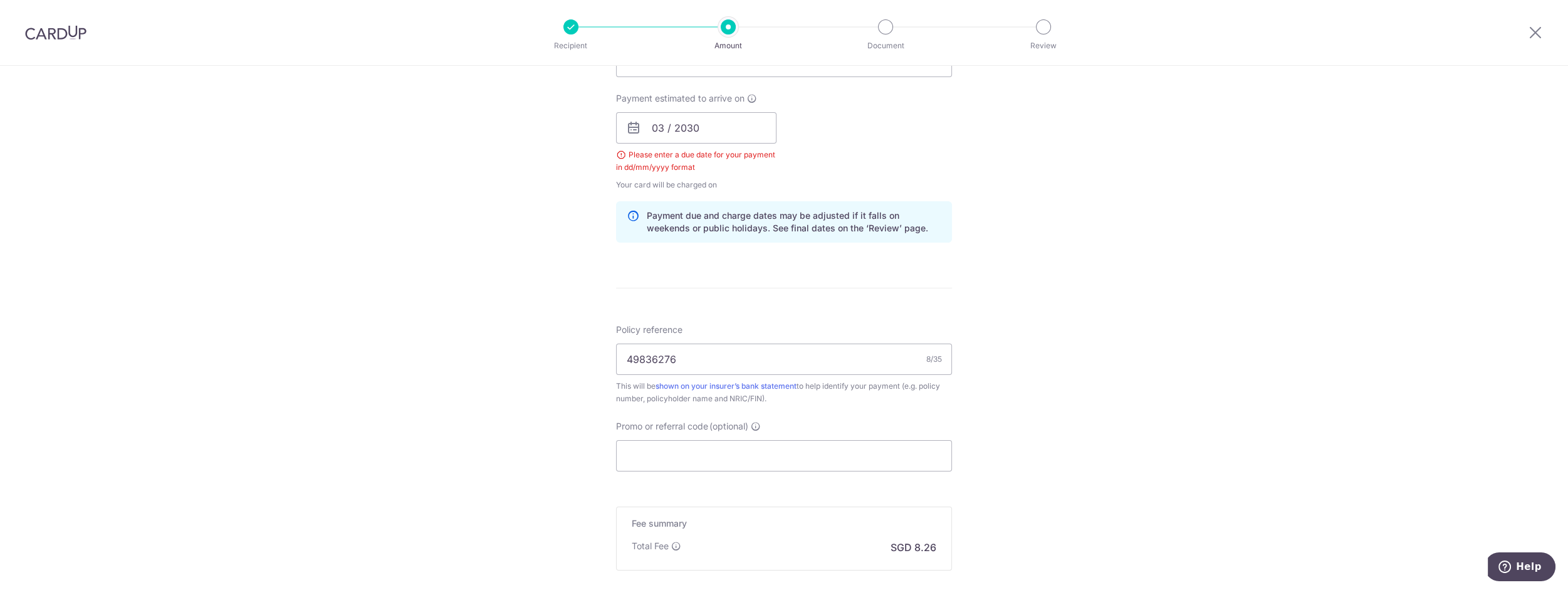
scroll to position [518, 0]
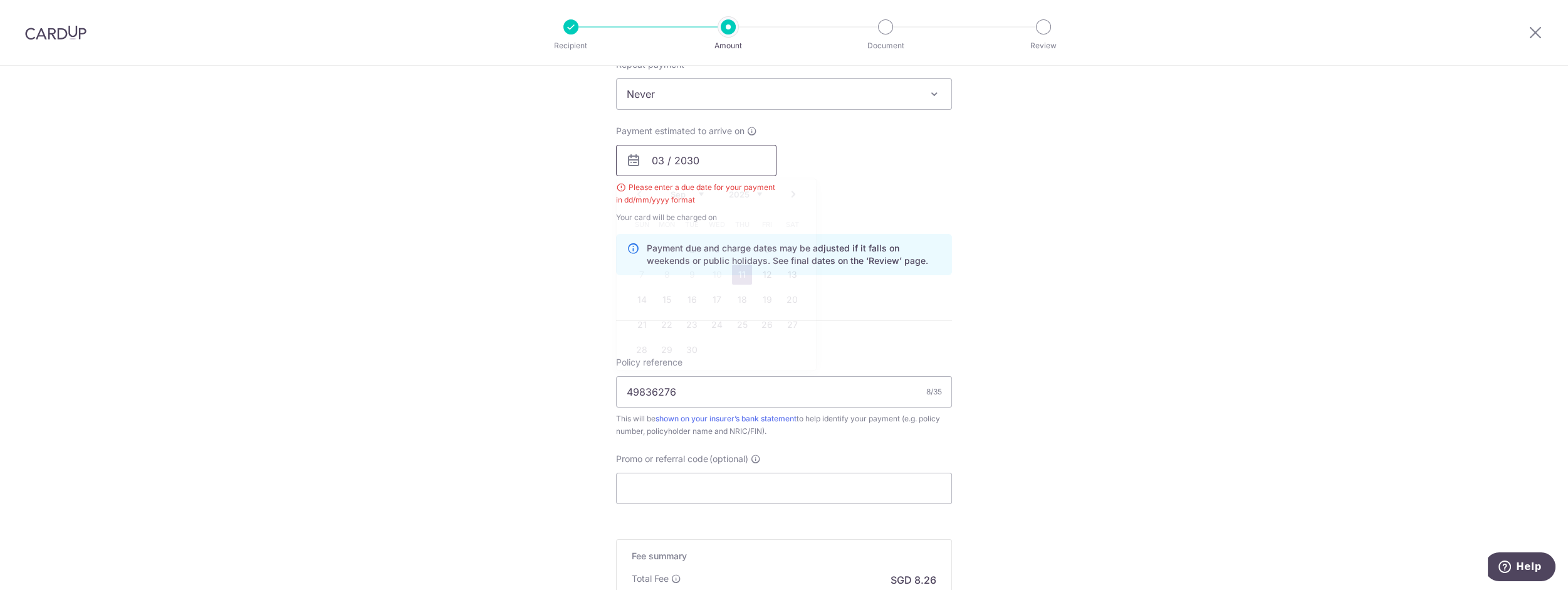
click at [712, 164] on input "03 / 2030" at bounding box center [696, 161] width 161 height 31
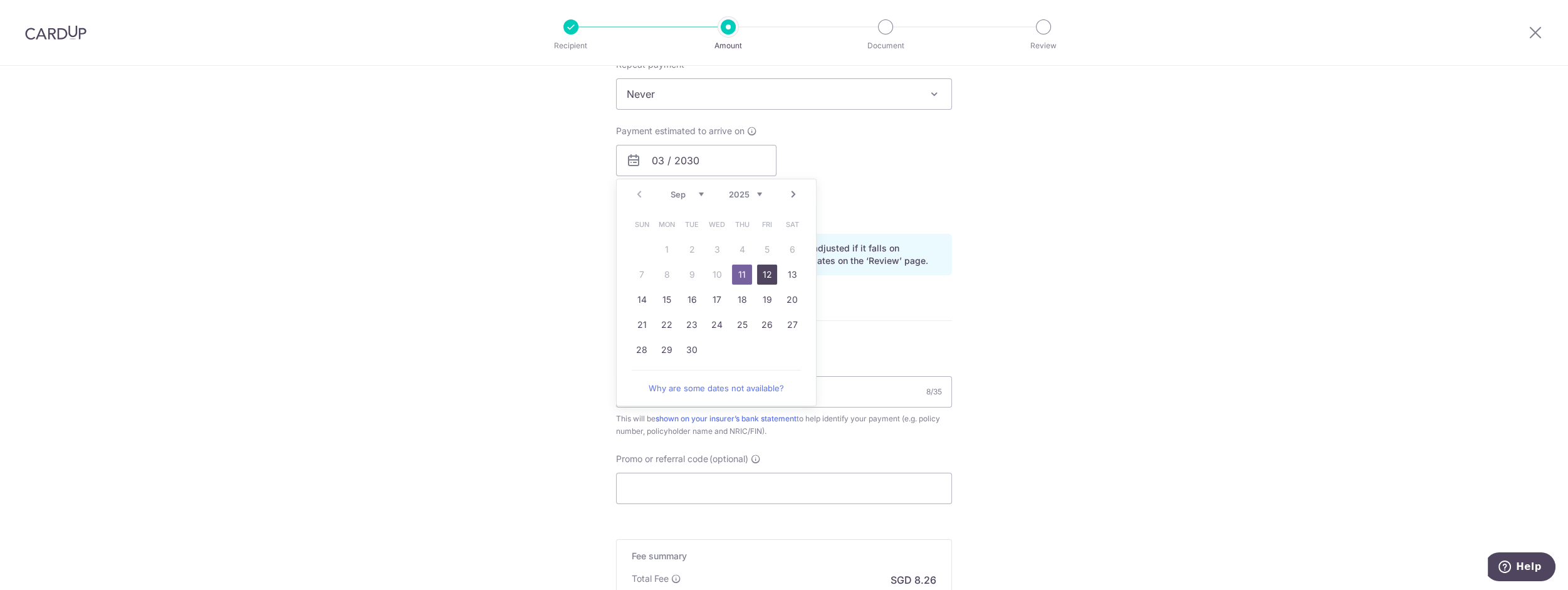
click at [764, 276] on link "12" at bounding box center [767, 274] width 20 height 20
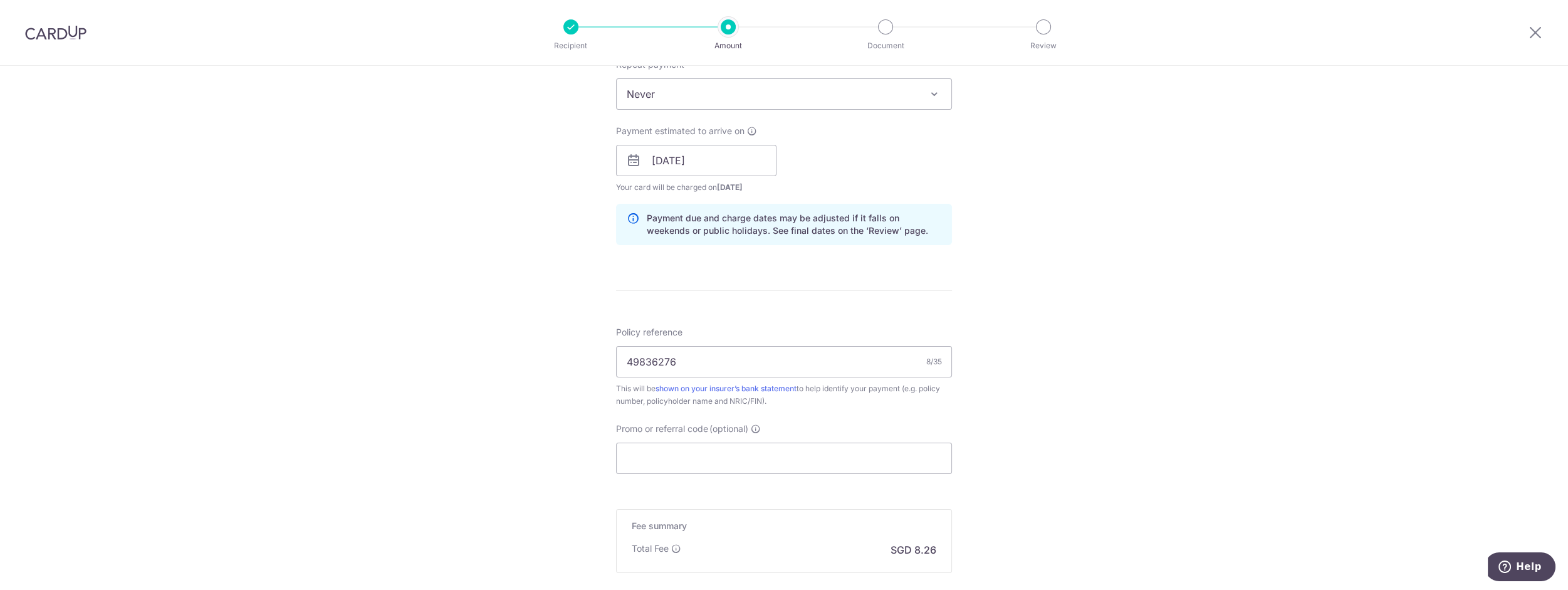
click at [1072, 306] on div "Tell us more about your payment Enter payment amount SGD 317.69 317.69 Select C…" at bounding box center [784, 141] width 1568 height 1186
click at [695, 149] on input "12/09/2025" at bounding box center [696, 161] width 161 height 31
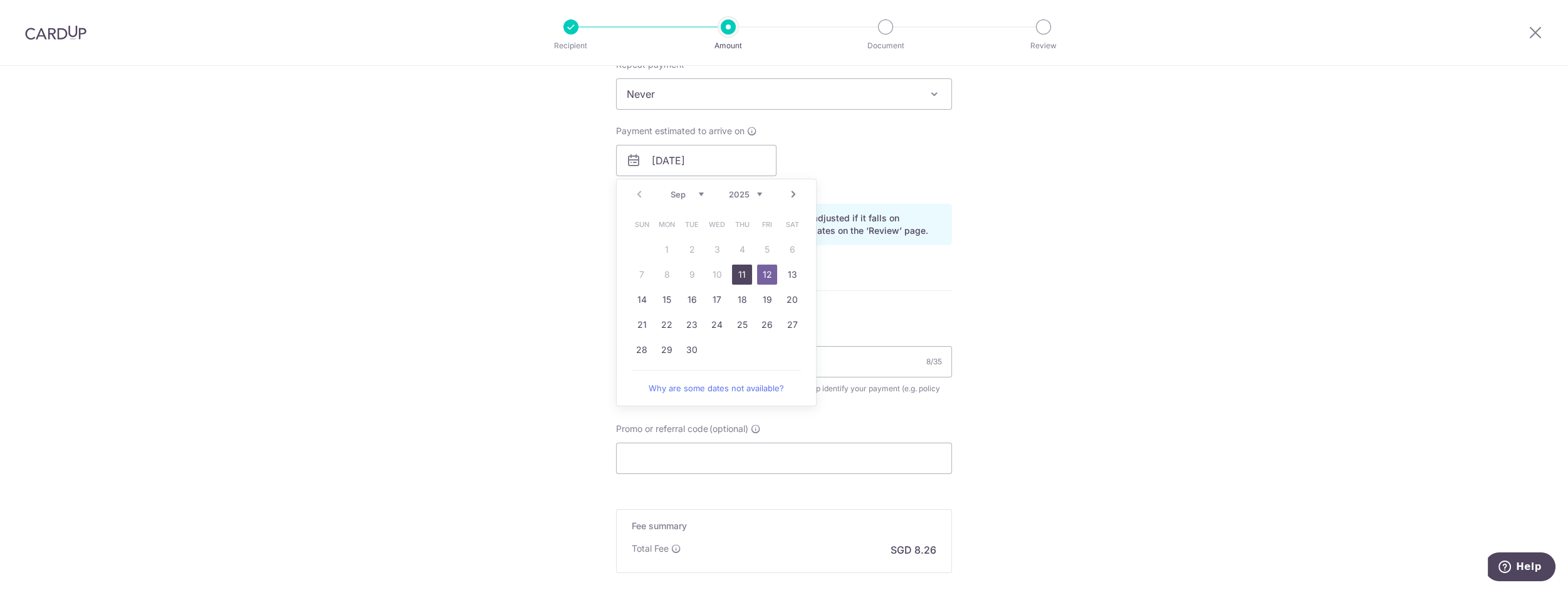
click at [741, 266] on link "11" at bounding box center [742, 274] width 20 height 20
type input "[DATE]"
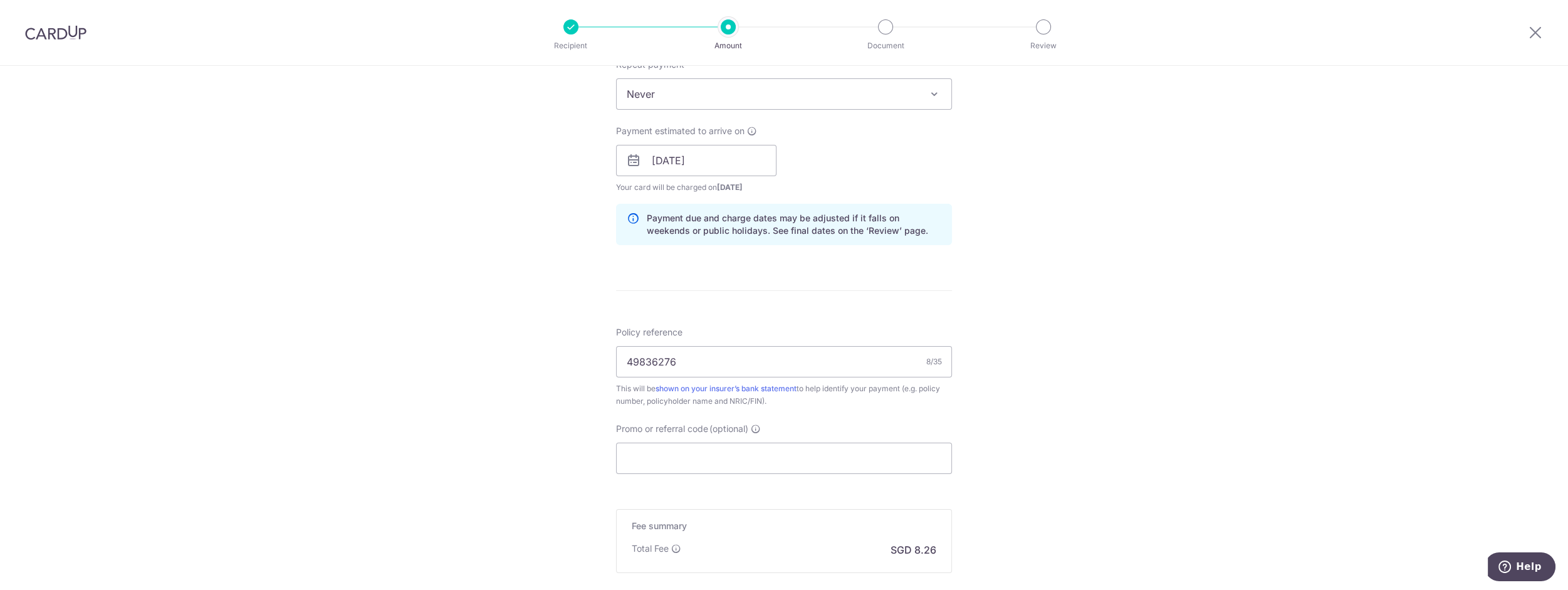
click at [993, 289] on div "Tell us more about your payment Enter payment amount SGD 317.69 317.69 Select C…" at bounding box center [784, 141] width 1568 height 1186
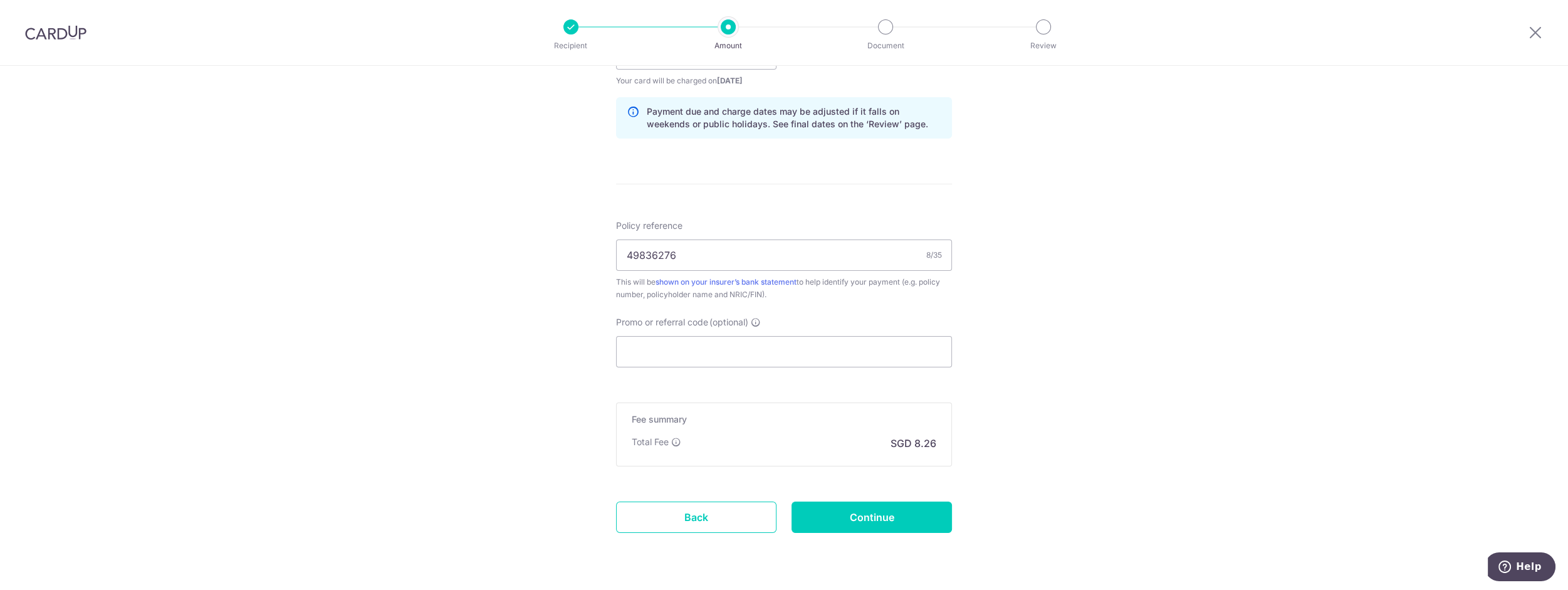
scroll to position [659, 0]
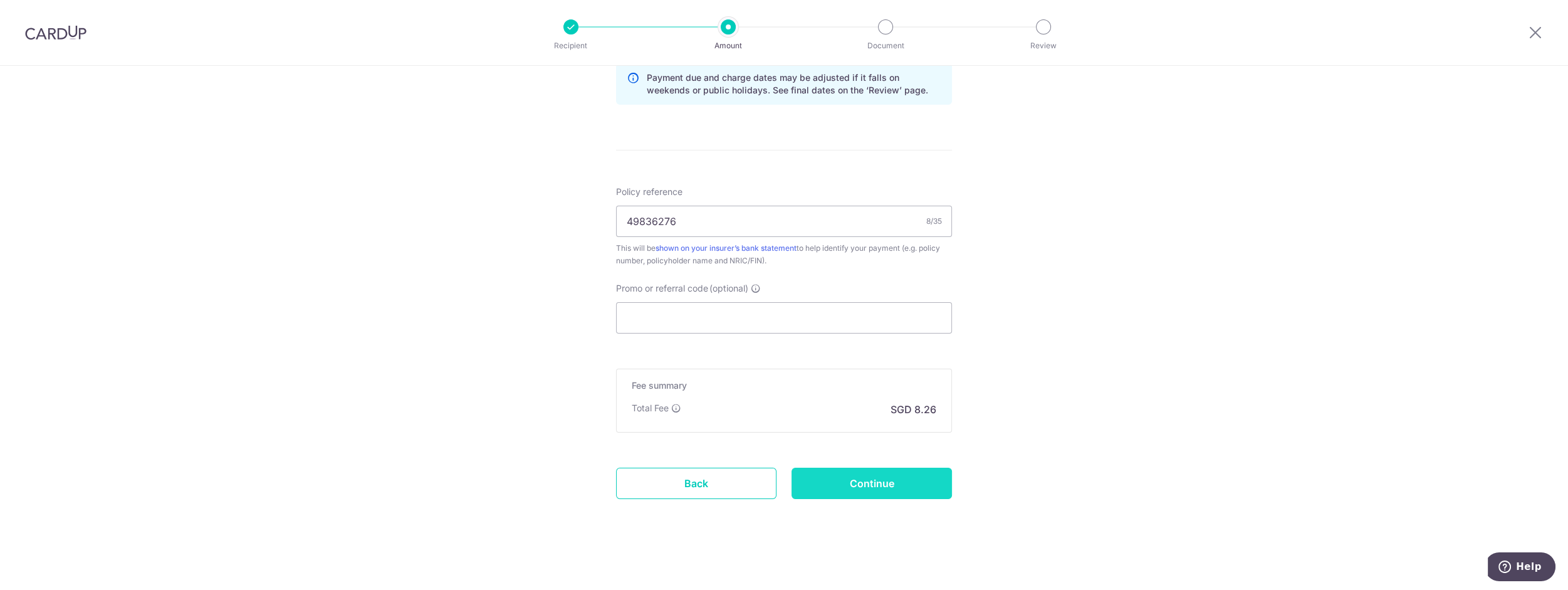
click at [898, 481] on input "Continue" at bounding box center [872, 484] width 161 height 31
type input "Create Schedule"
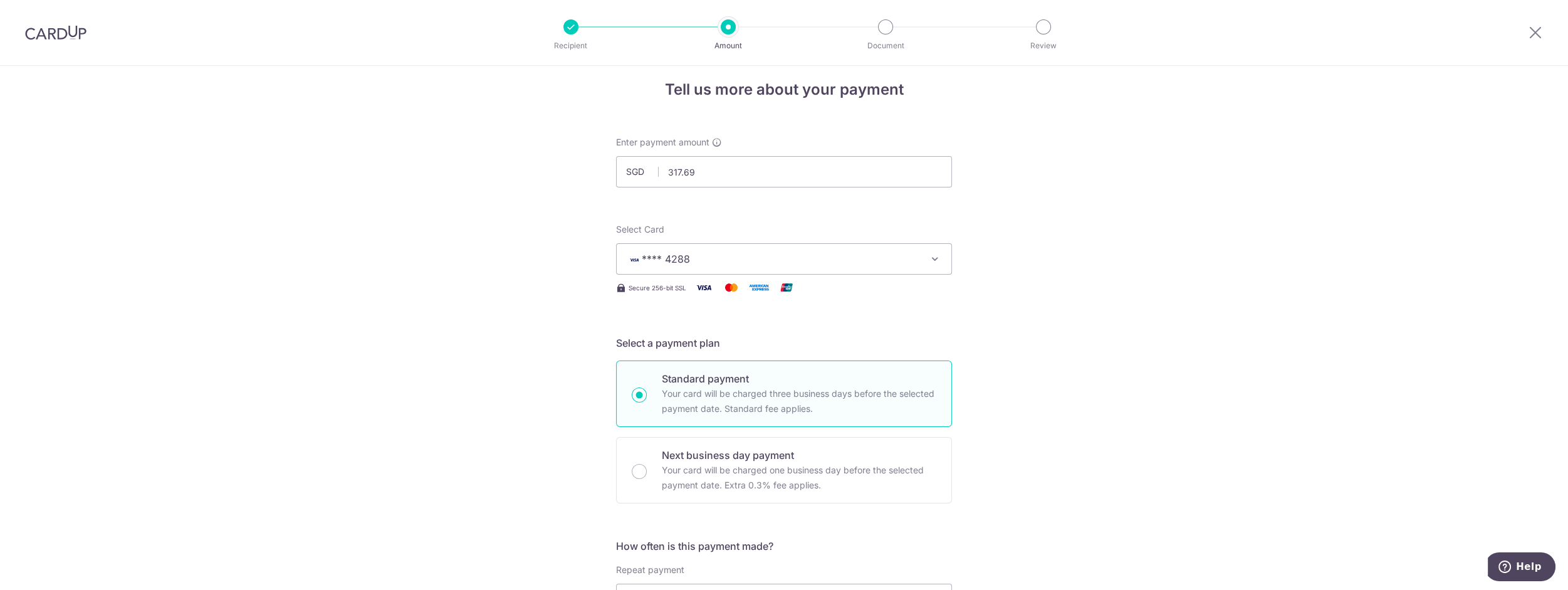
scroll to position [0, 0]
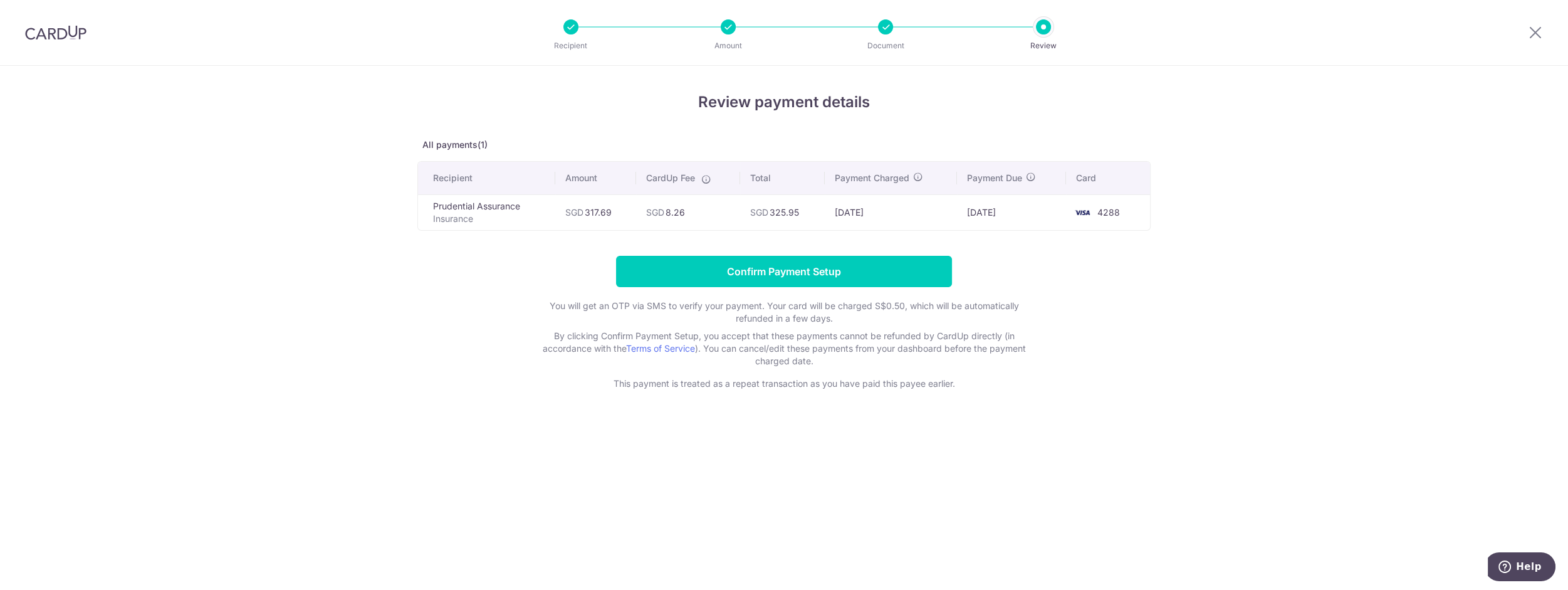
click at [709, 177] on icon at bounding box center [706, 179] width 10 height 10
drag, startPoint x: 1282, startPoint y: 215, endPoint x: 1219, endPoint y: 3, distance: 221.2
click at [1282, 216] on div "Review payment details All payments(1) Recipient Amount CardUp Fee Total Paymen…" at bounding box center [784, 328] width 1568 height 524
